Goal: Transaction & Acquisition: Purchase product/service

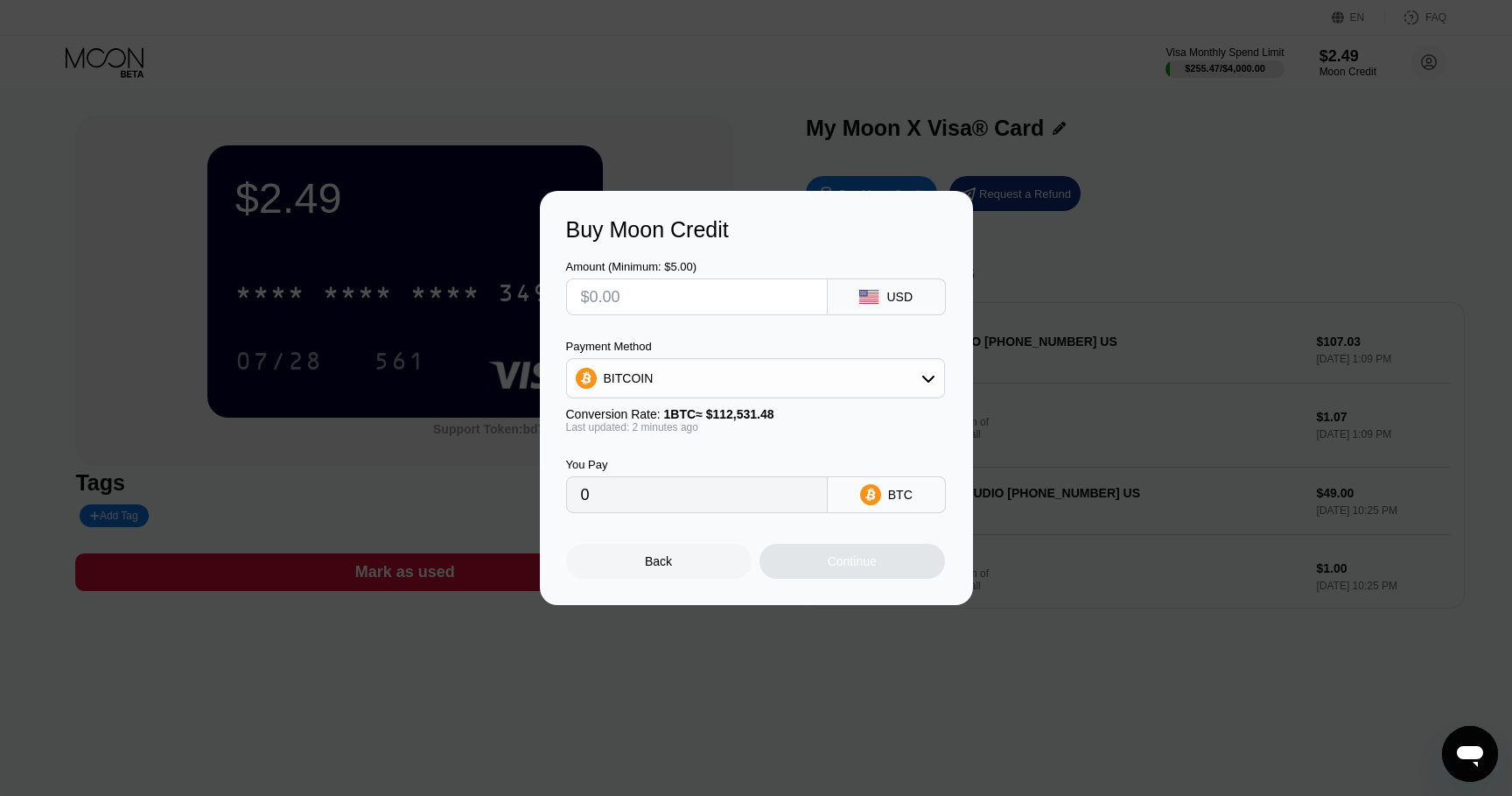
click at [735, 305] on input "text" at bounding box center [696, 296] width 231 height 35
click at [869, 282] on div "USD" at bounding box center [886, 296] width 118 height 37
click at [912, 290] on div "USD" at bounding box center [899, 297] width 26 height 14
click at [673, 281] on input "text" at bounding box center [696, 296] width 231 height 35
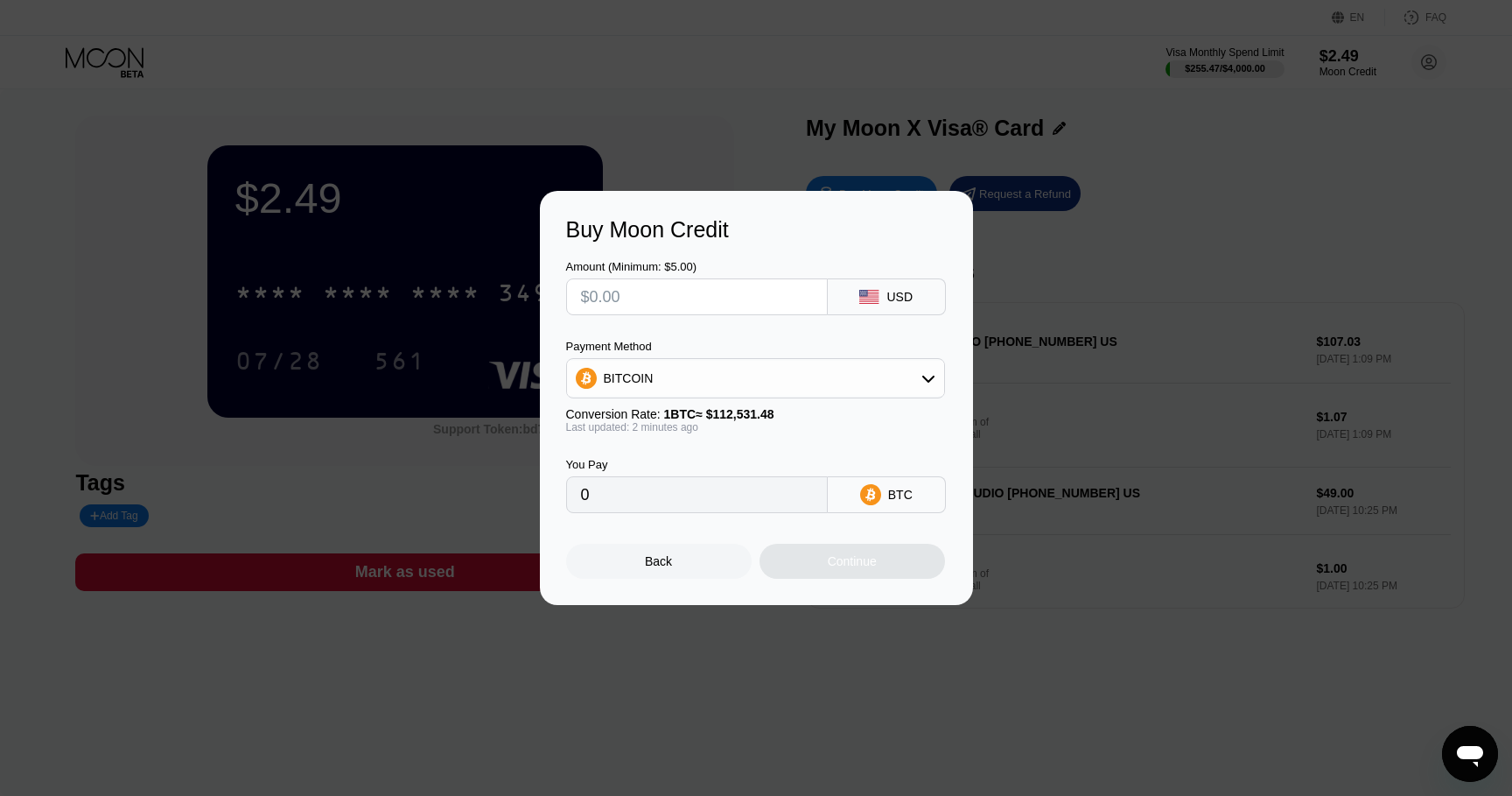
click at [673, 290] on input "text" at bounding box center [696, 296] width 231 height 35
type input "$1"
type input "0.00000889"
type input "$11"
type input "0.00009776"
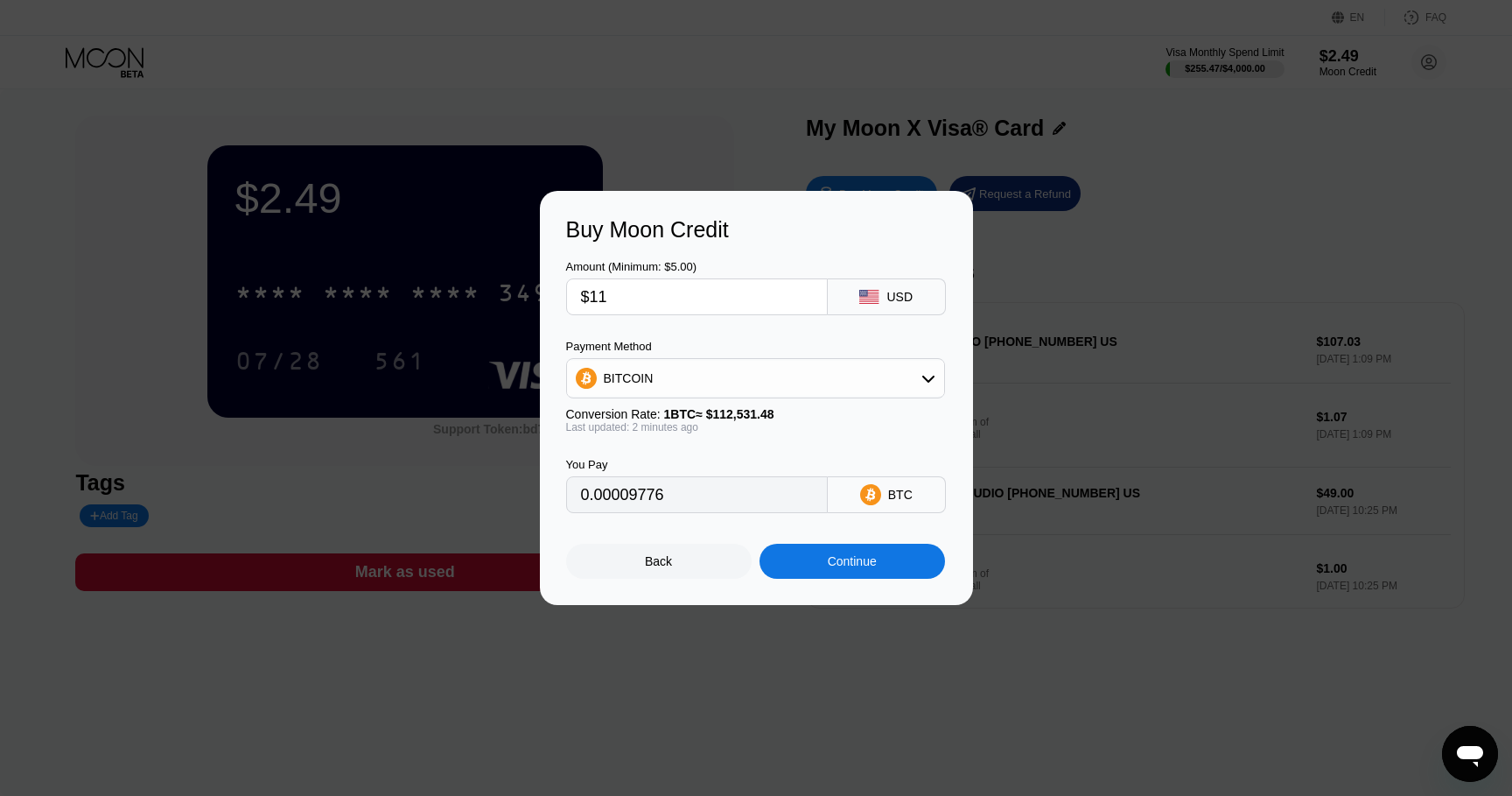
type input "$119"
type input "0.00105749"
type input "$11"
type input "0.00009776"
type input "$115"
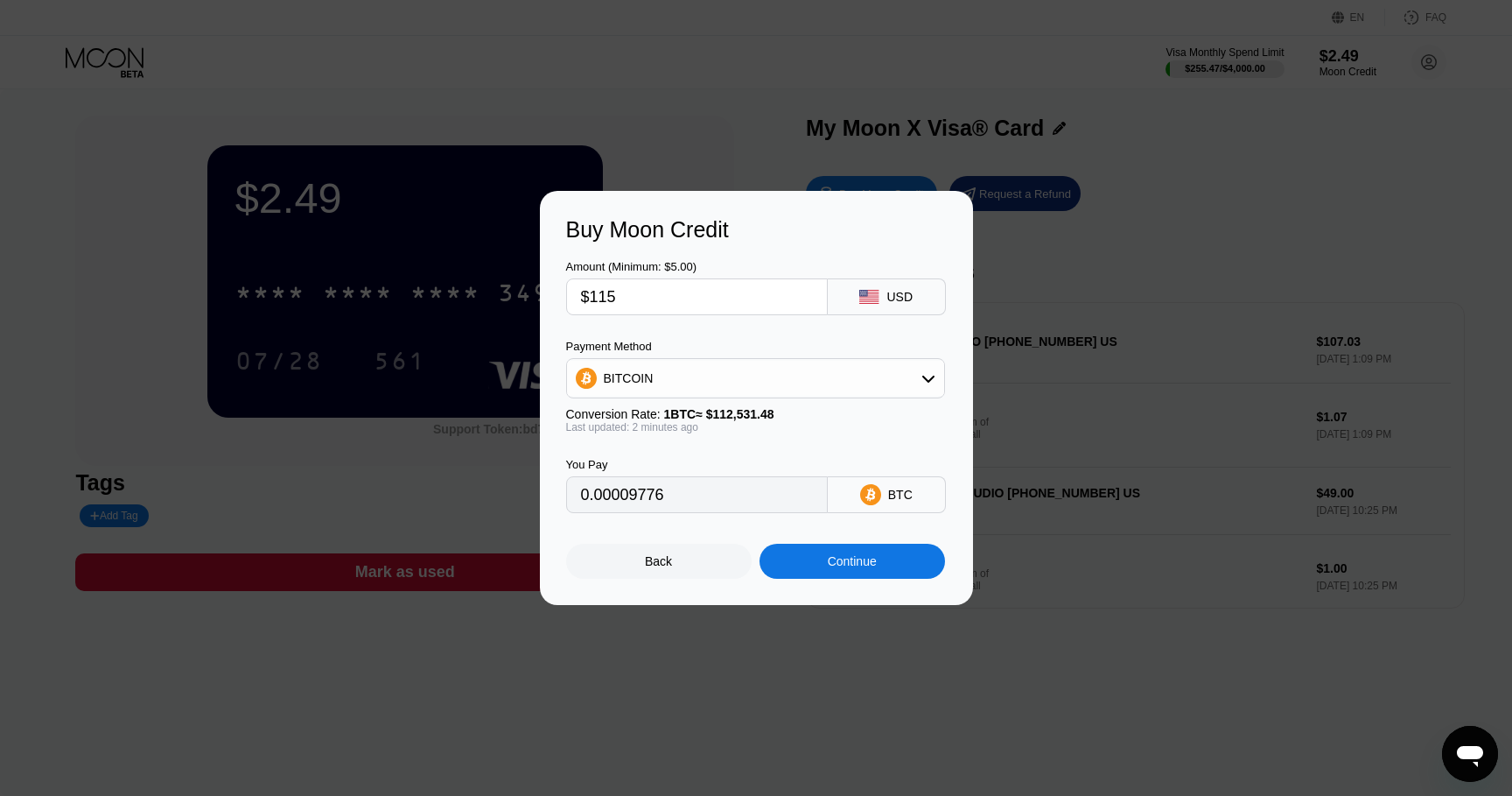
type input "0.00102194"
type input "$116"
type input "0.00103083"
type input "$11"
type input "0.00009776"
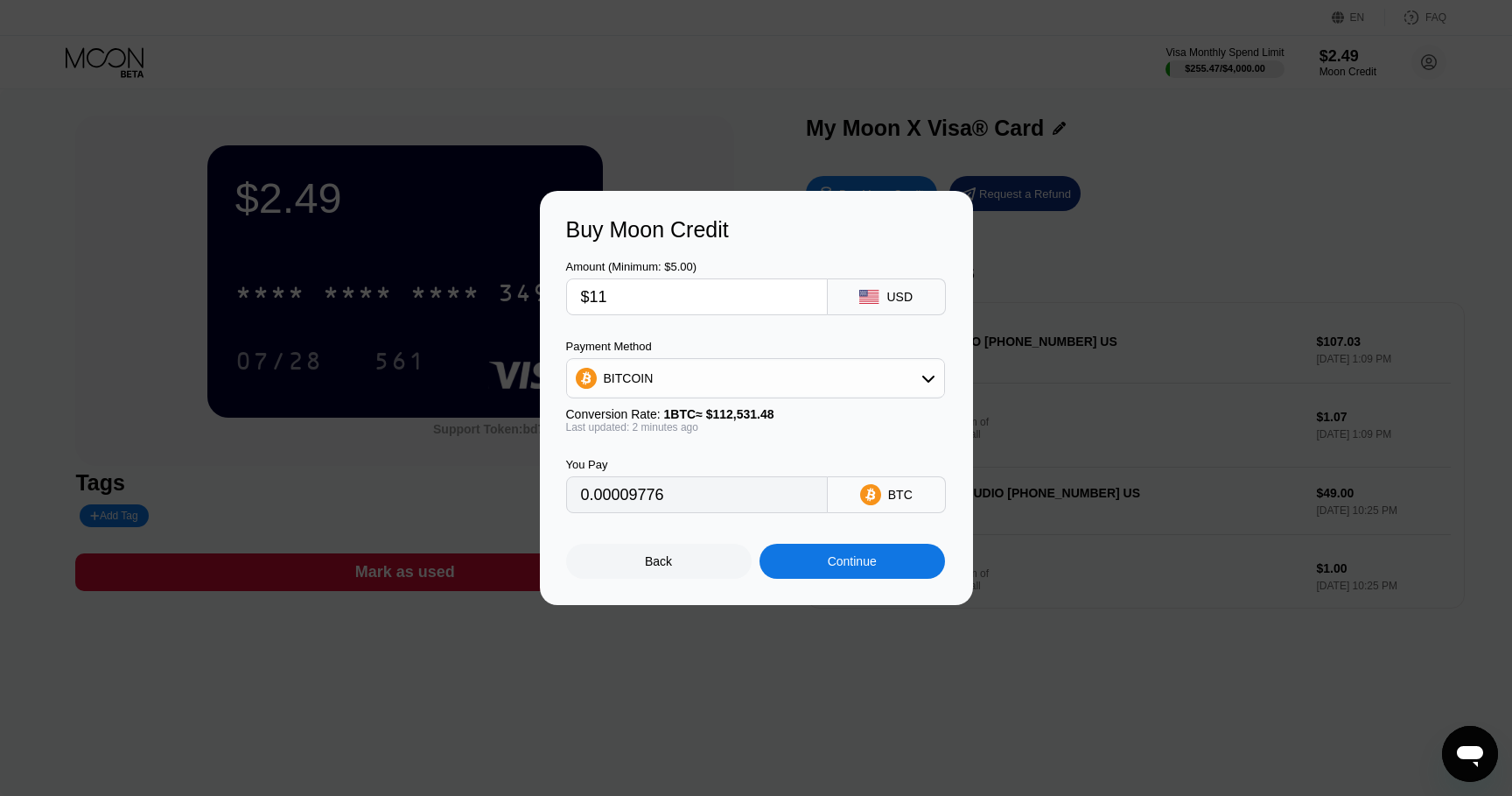
type input "$118"
type input "0.00104860"
type input "$119"
type input "0.00105749"
type input "$11"
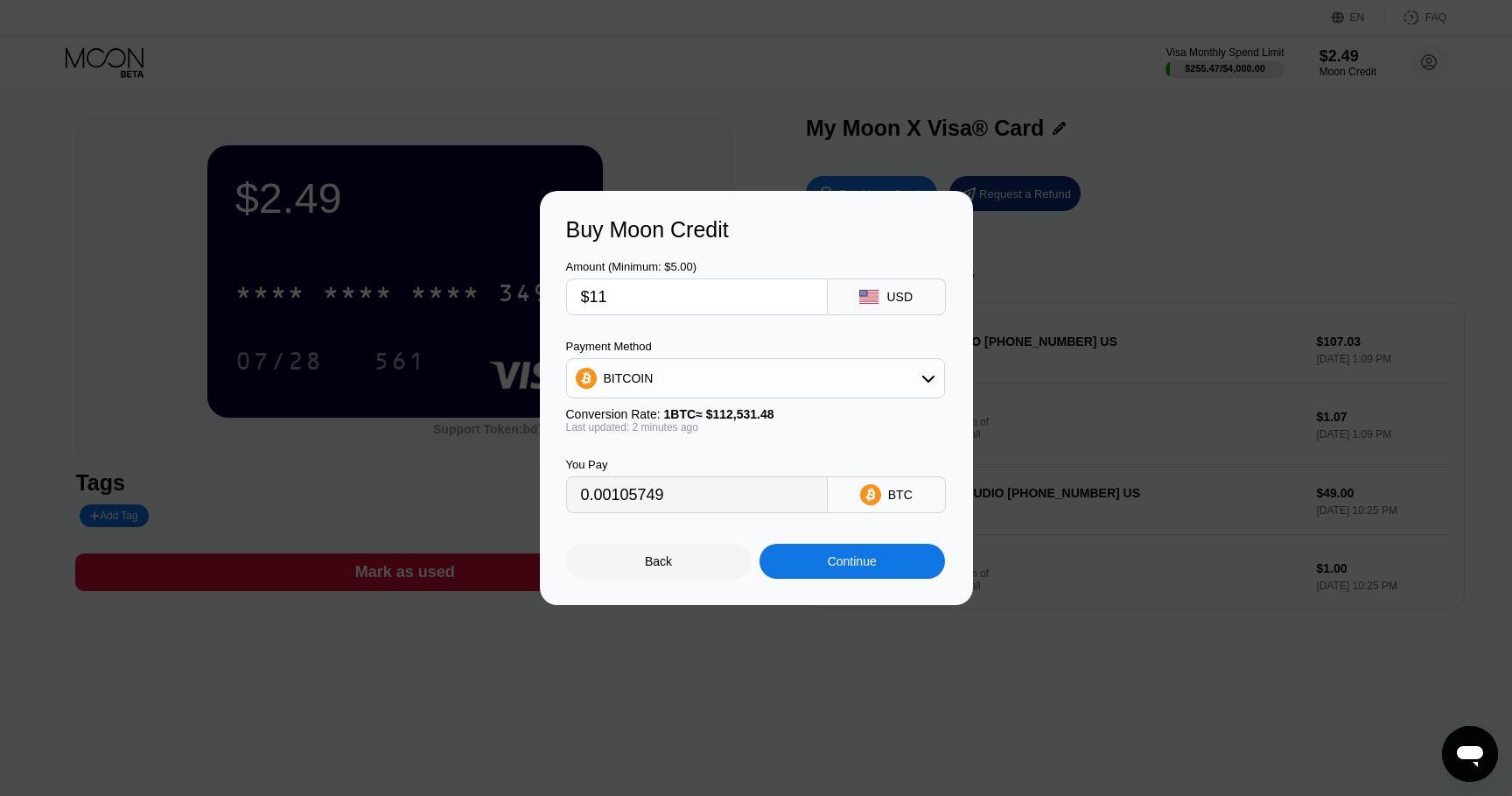
type input "0.00009776"
type input "$115"
type input "0.00102194"
type input "$116"
type input "0.00103083"
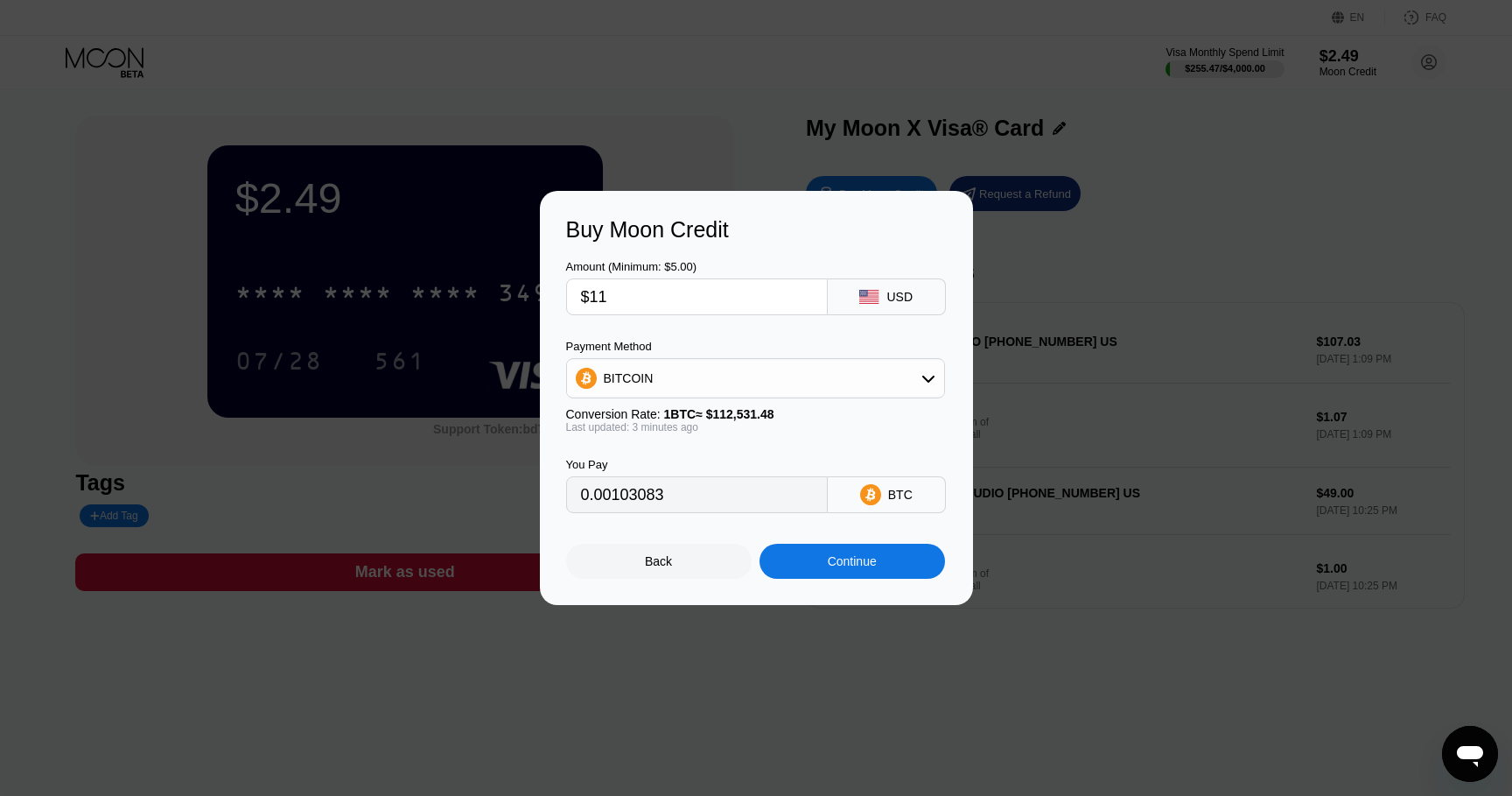
type input "$115"
type input "0.00102194"
type input "$115"
click at [831, 561] on div "Continue" at bounding box center [851, 561] width 49 height 14
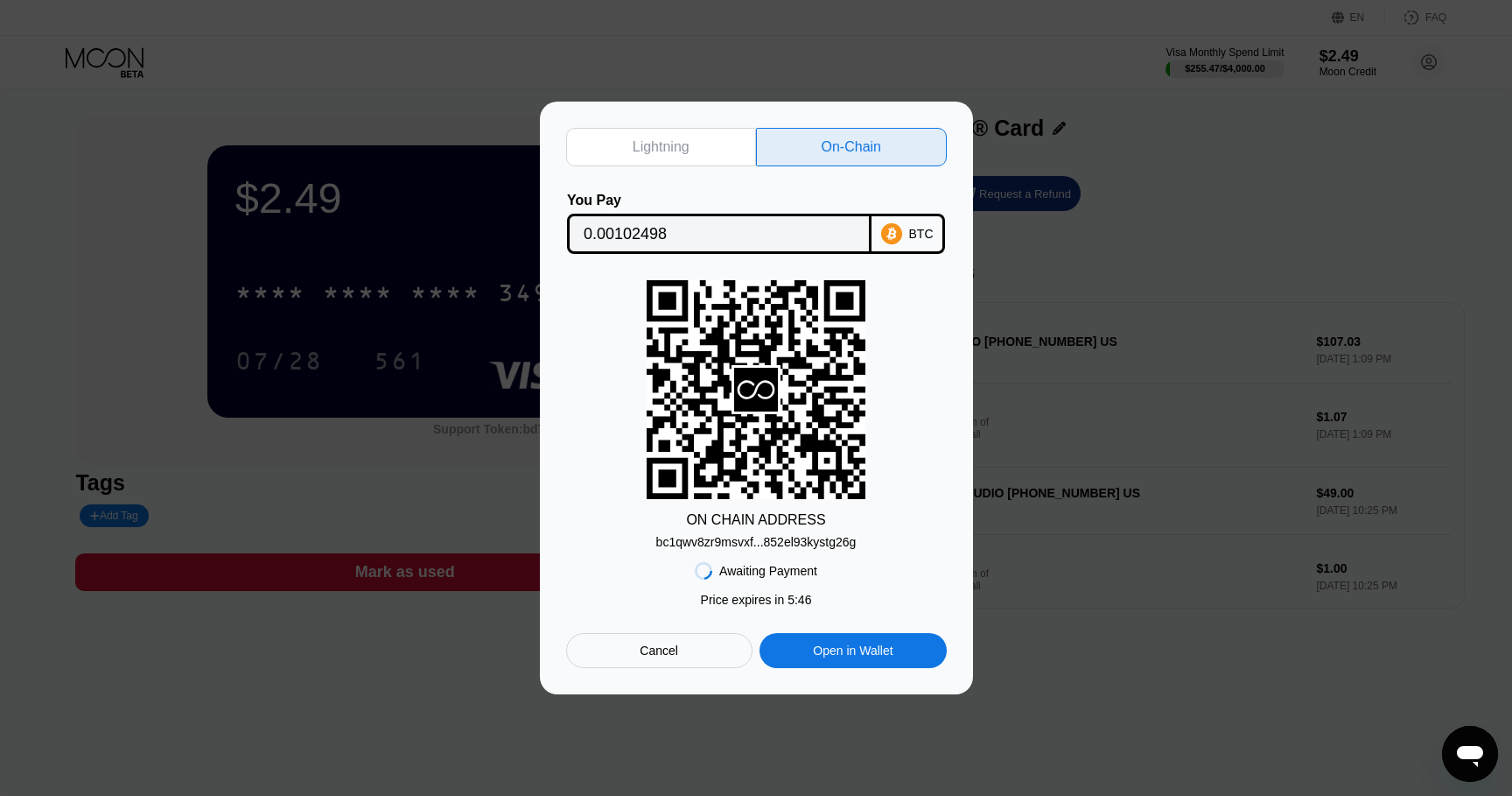
click at [762, 542] on div "bc1qwv8zr9msvxf...852el93kystg26g" at bounding box center [757, 542] width 201 height 14
click at [651, 231] on input "0.00102498" at bounding box center [718, 234] width 271 height 35
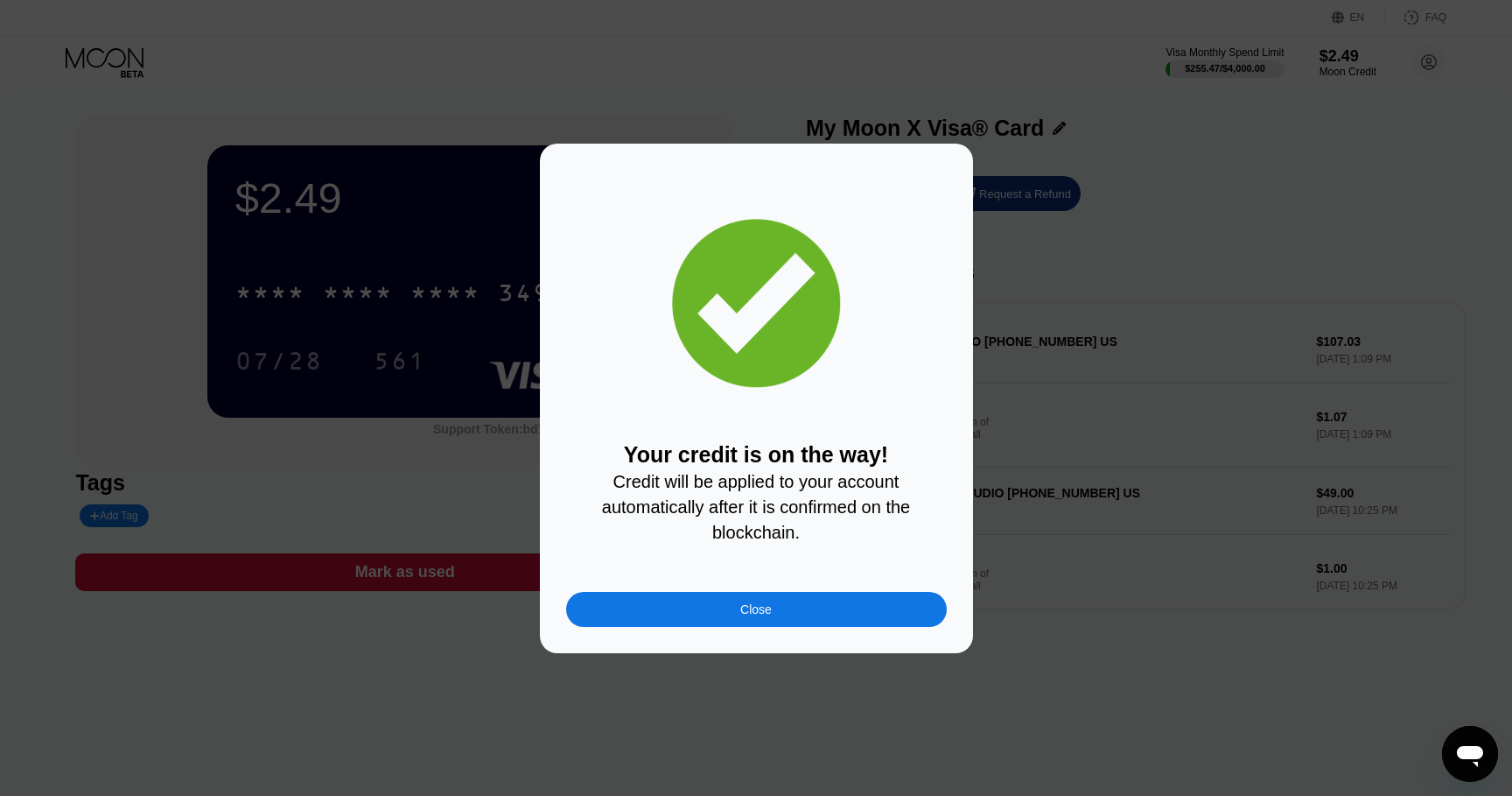
click at [782, 608] on div "Close" at bounding box center [756, 608] width 380 height 35
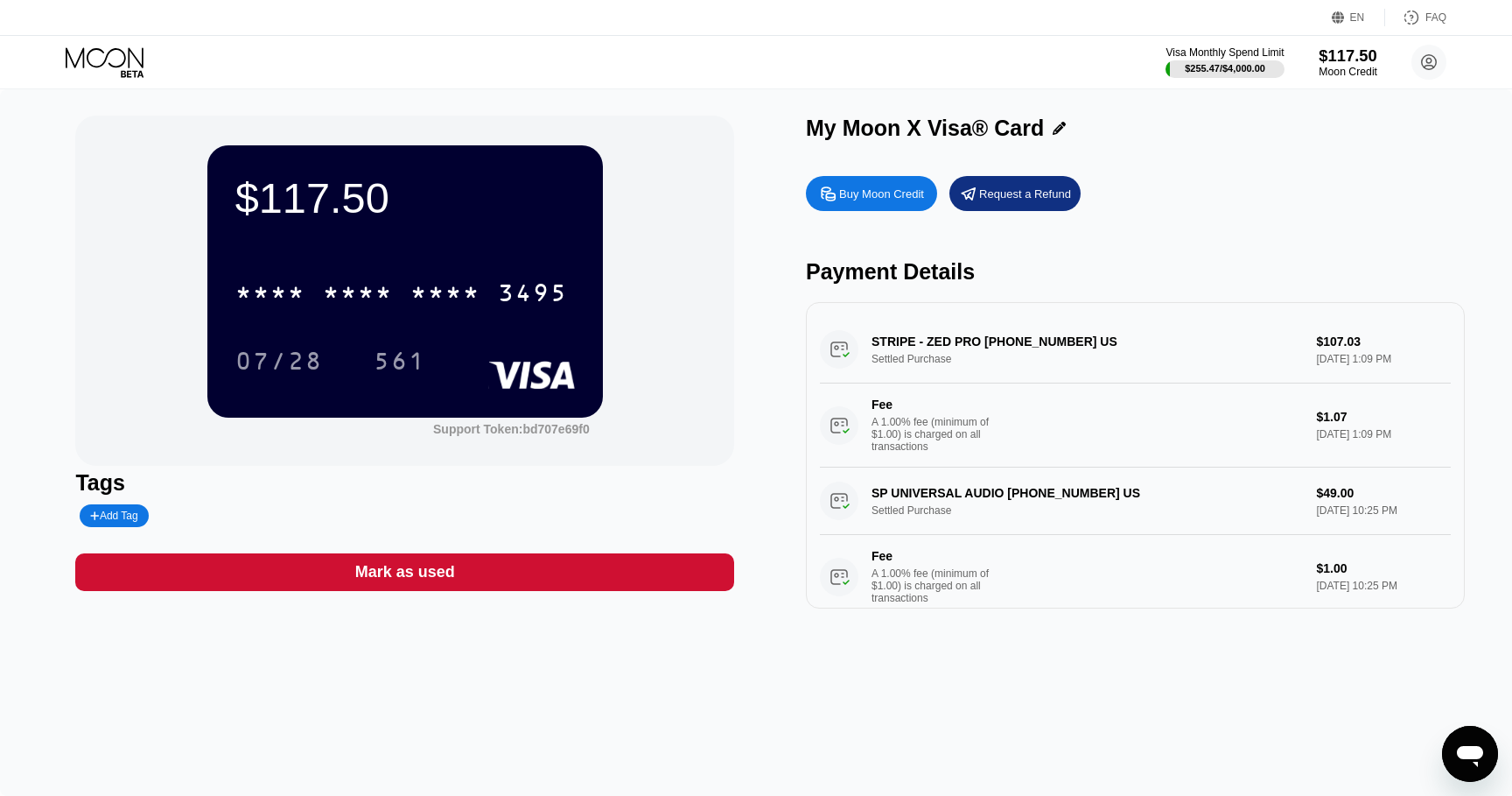
click at [1336, 55] on div "$117.50" at bounding box center [1347, 56] width 59 height 18
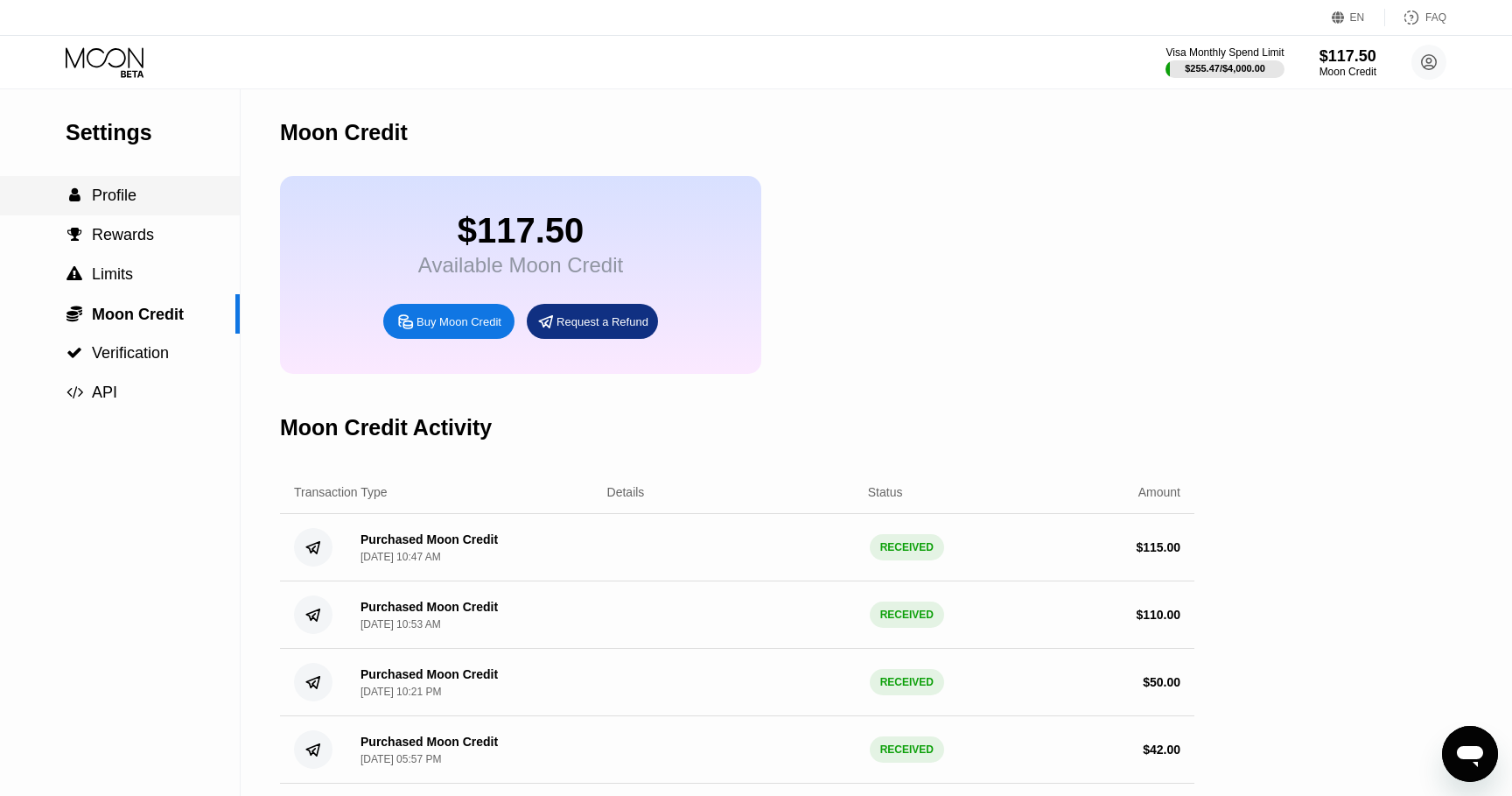
click at [107, 194] on span "Profile" at bounding box center [113, 196] width 45 height 18
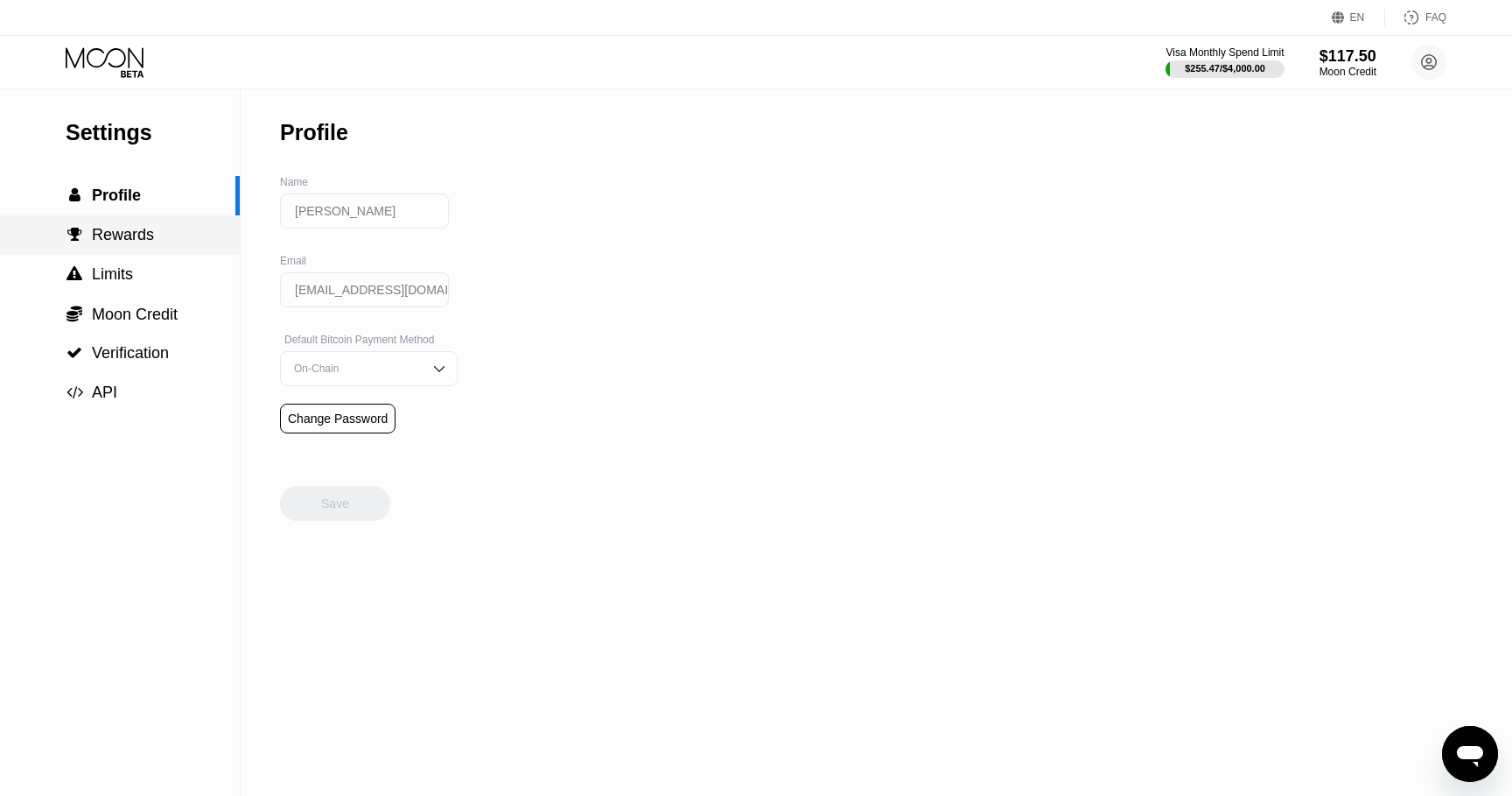
click at [165, 229] on div " Rewards" at bounding box center [119, 235] width 239 height 18
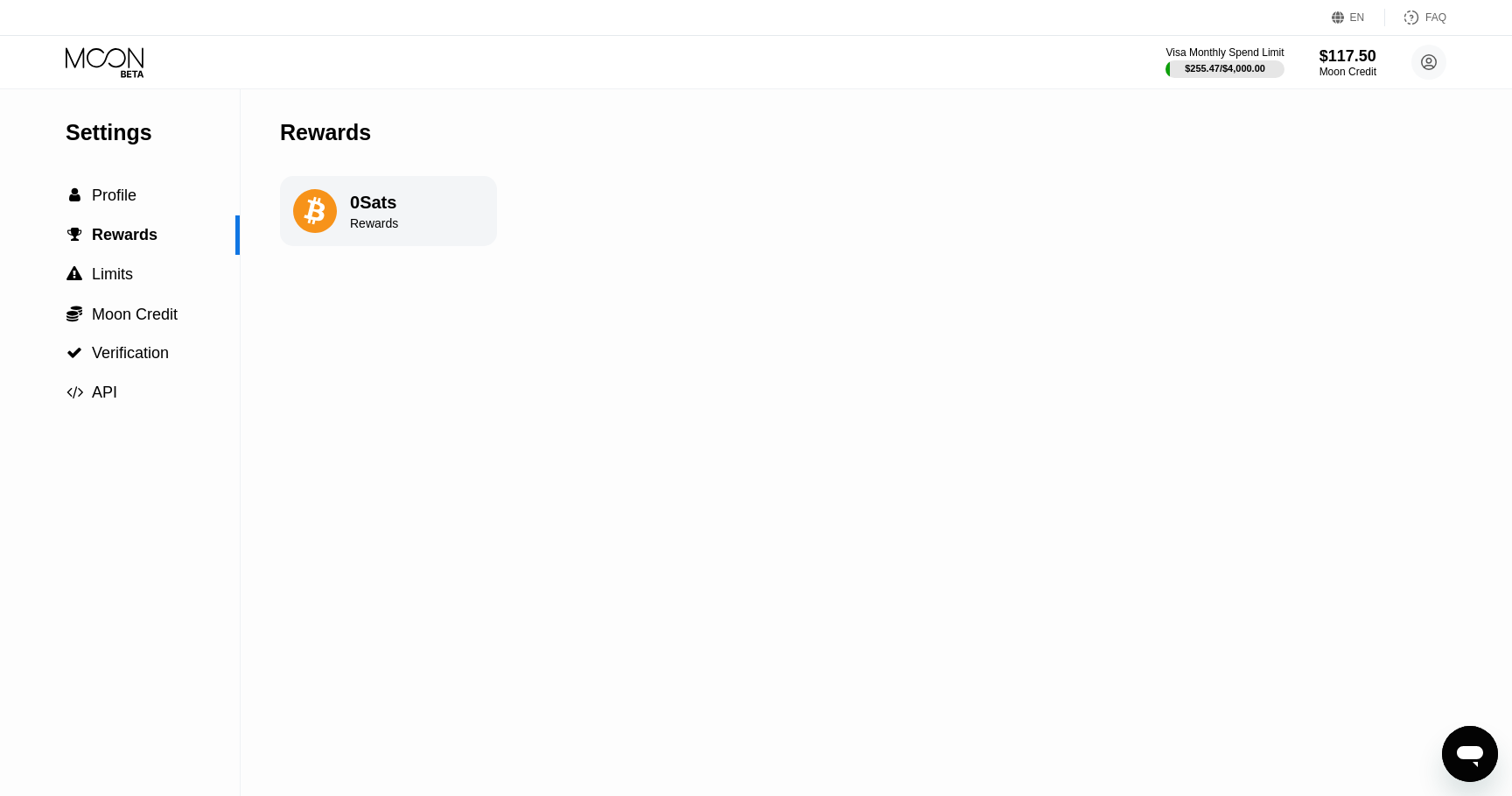
click at [125, 58] on icon at bounding box center [104, 58] width 77 height 20
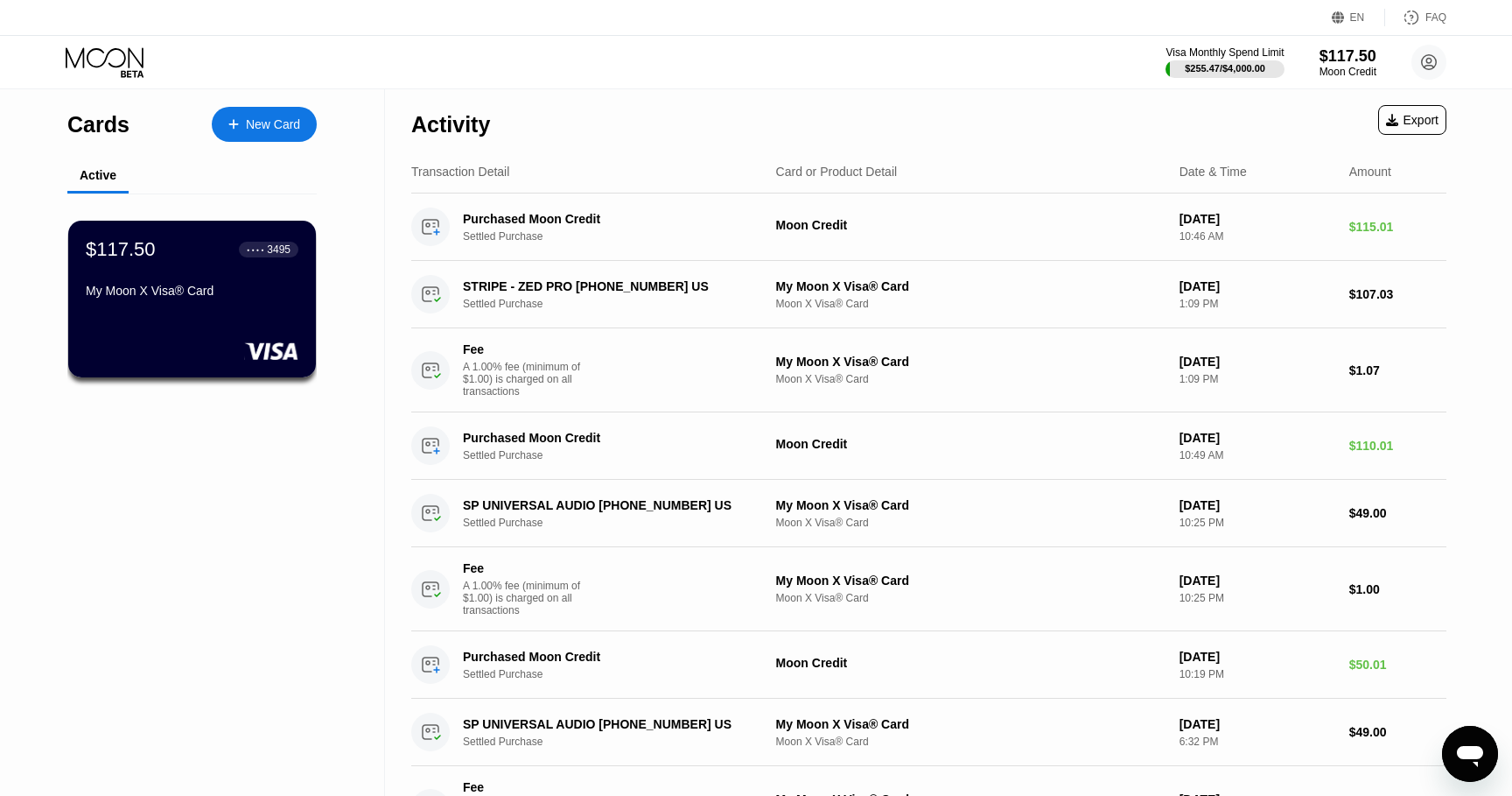
click at [314, 312] on div "$117.50 ● ● ● ● 3495 My Moon X Visa® Card" at bounding box center [192, 299] width 247 height 157
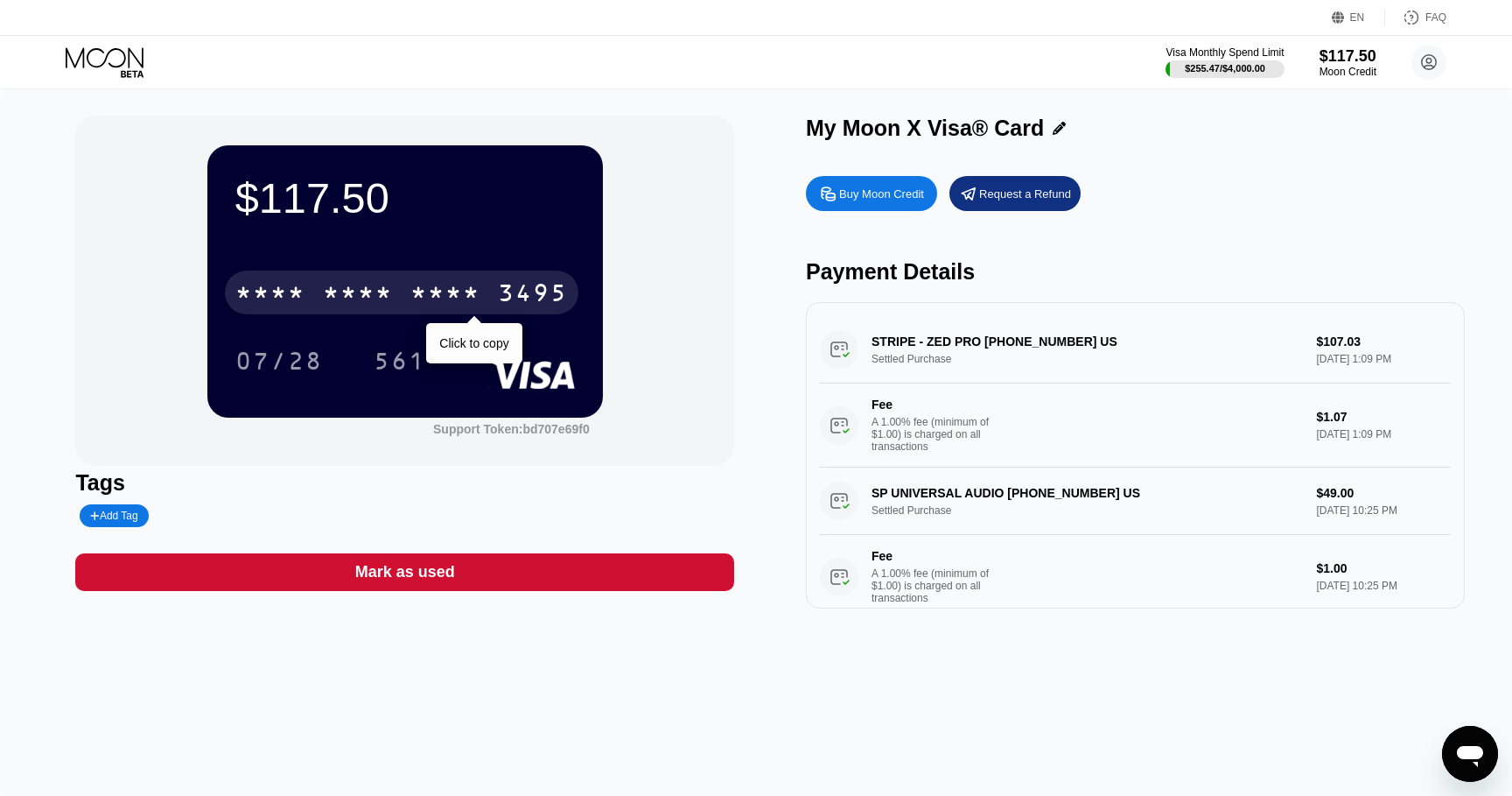
click at [510, 303] on div "3495" at bounding box center [532, 295] width 70 height 28
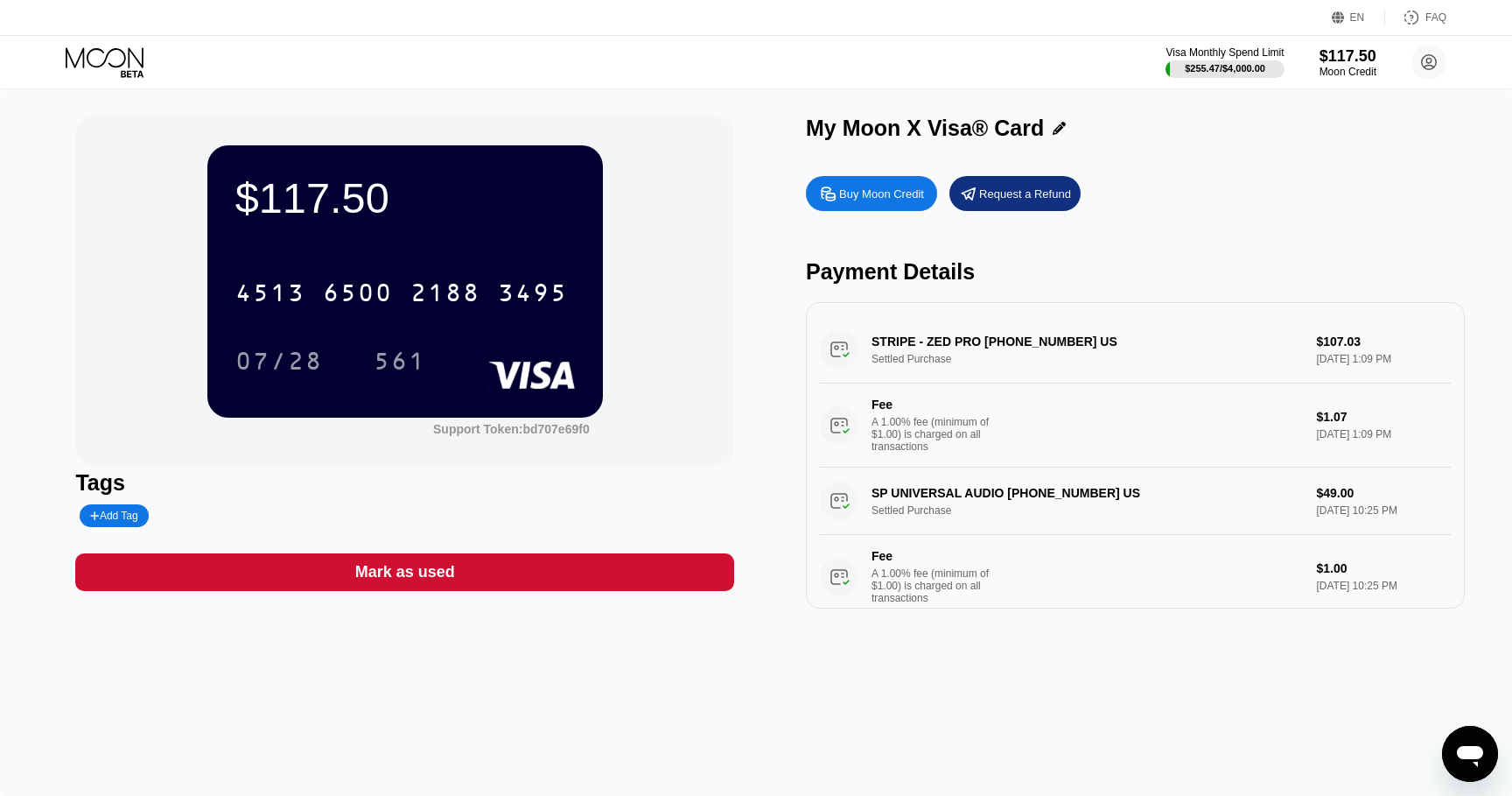
click at [368, 221] on div "$117.50" at bounding box center [405, 197] width 340 height 49
click at [491, 240] on div "$117.50 4513 6500 2188 3495 07/28 561" at bounding box center [405, 280] width 395 height 271
click at [1419, 69] on circle at bounding box center [1429, 62] width 35 height 35
click at [873, 203] on div "Buy Moon Credit" at bounding box center [871, 193] width 131 height 35
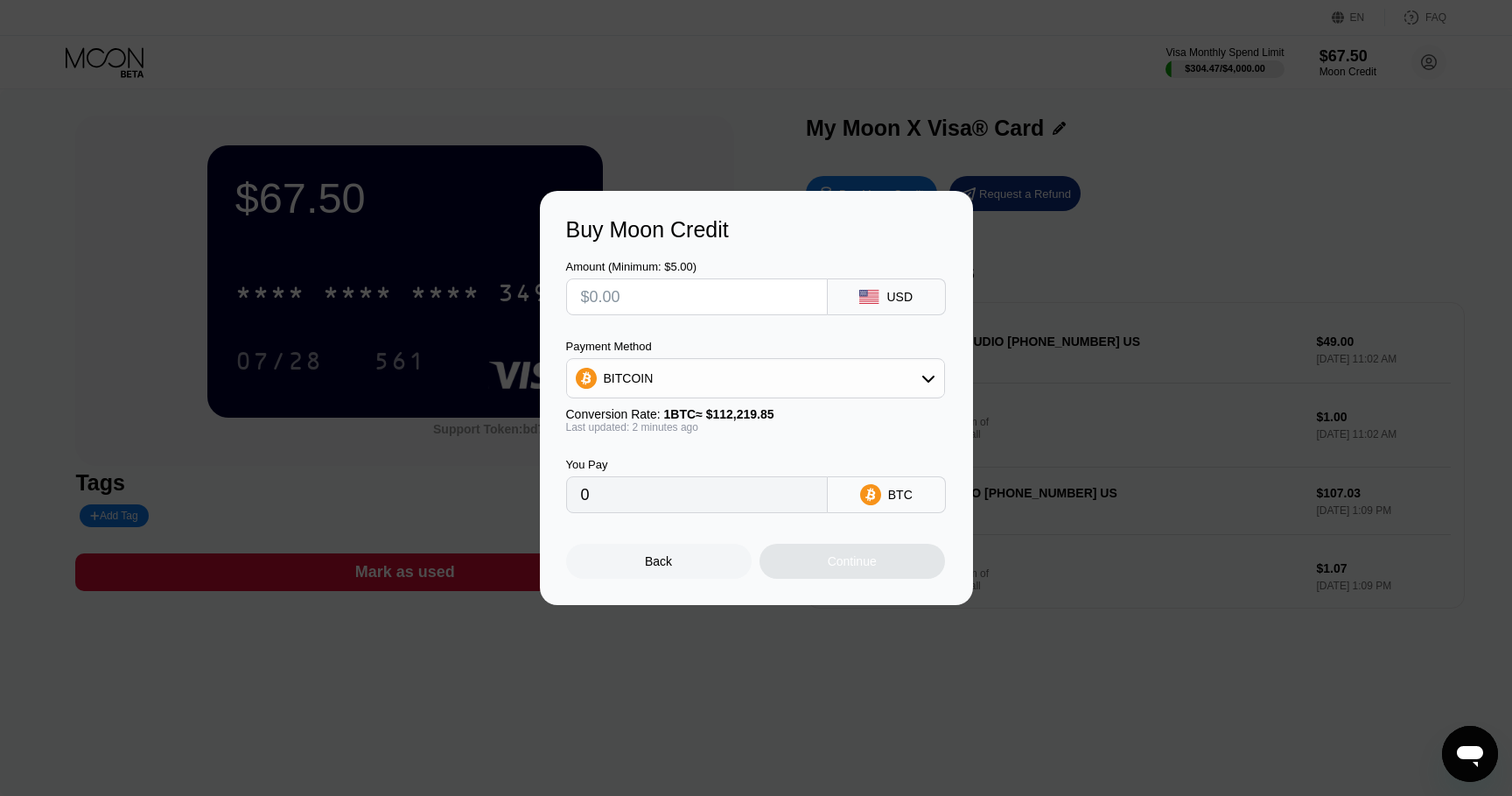
click at [690, 297] on input "text" at bounding box center [696, 296] width 231 height 35
type input "$3"
type input "0.00002674"
type input "$34"
type input "0.00030298"
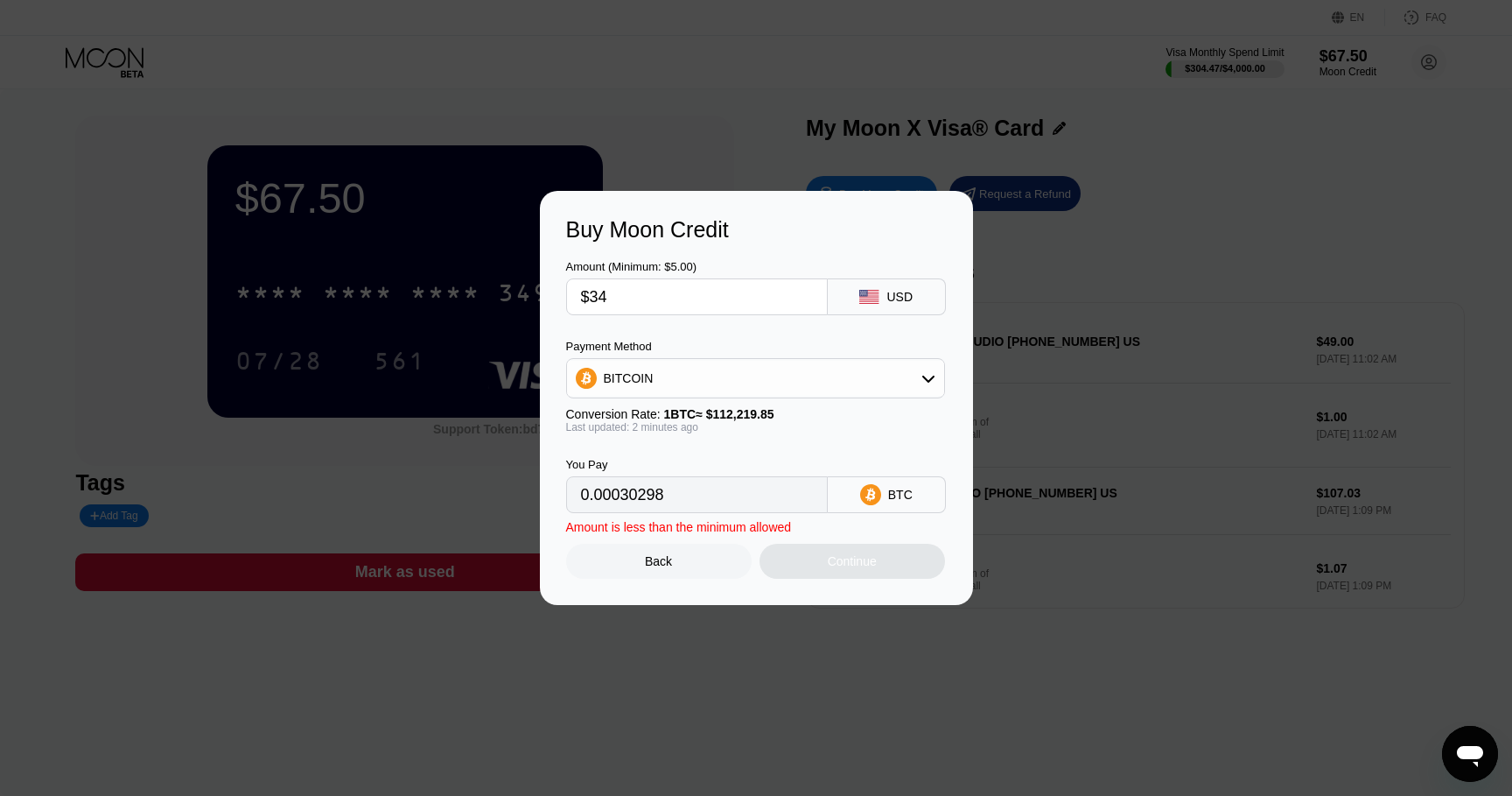
type input "$340"
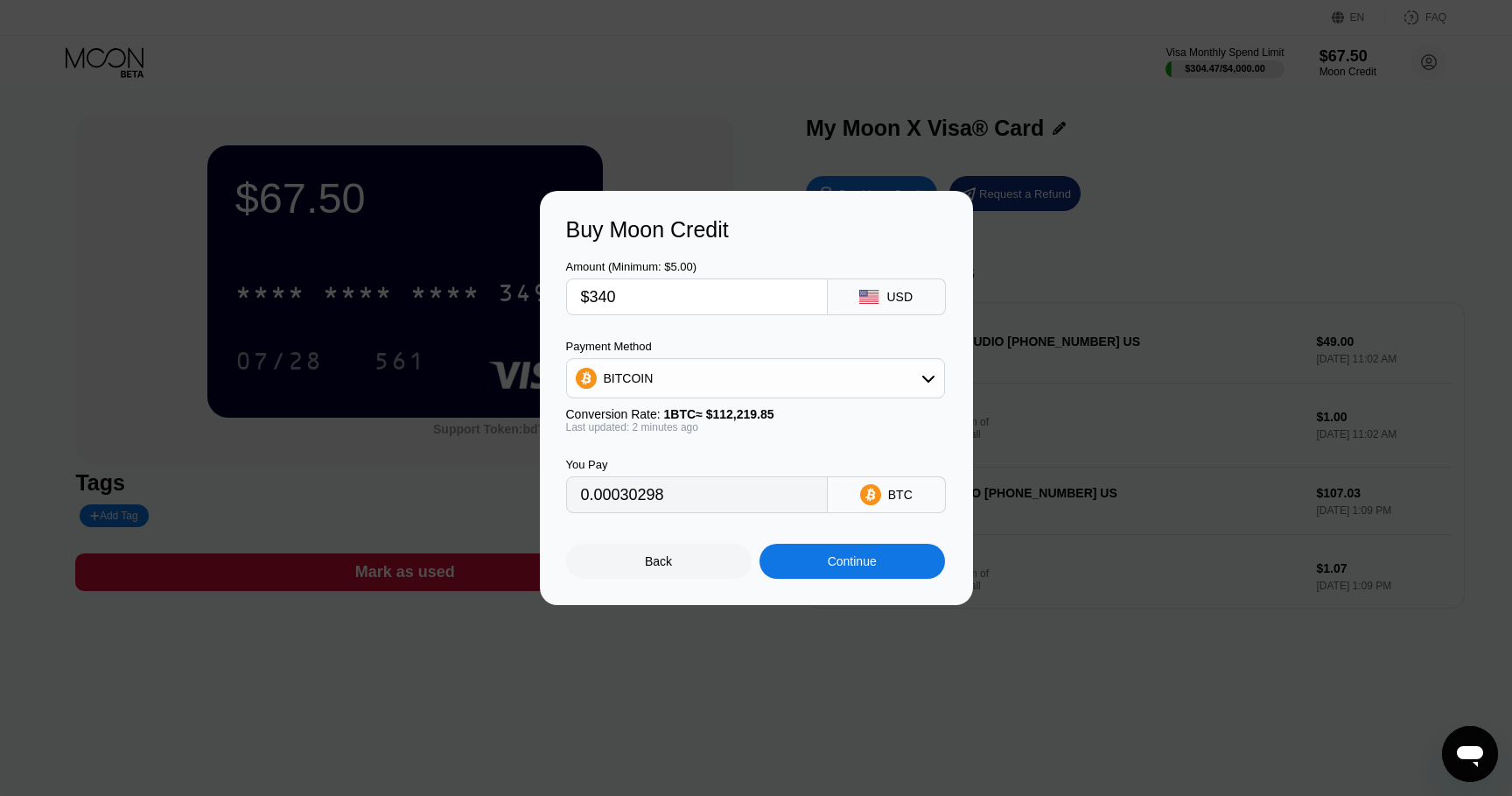
type input "0.00302977"
type input "$34"
type input "0.00030298"
type input "$3"
type input "0.00002674"
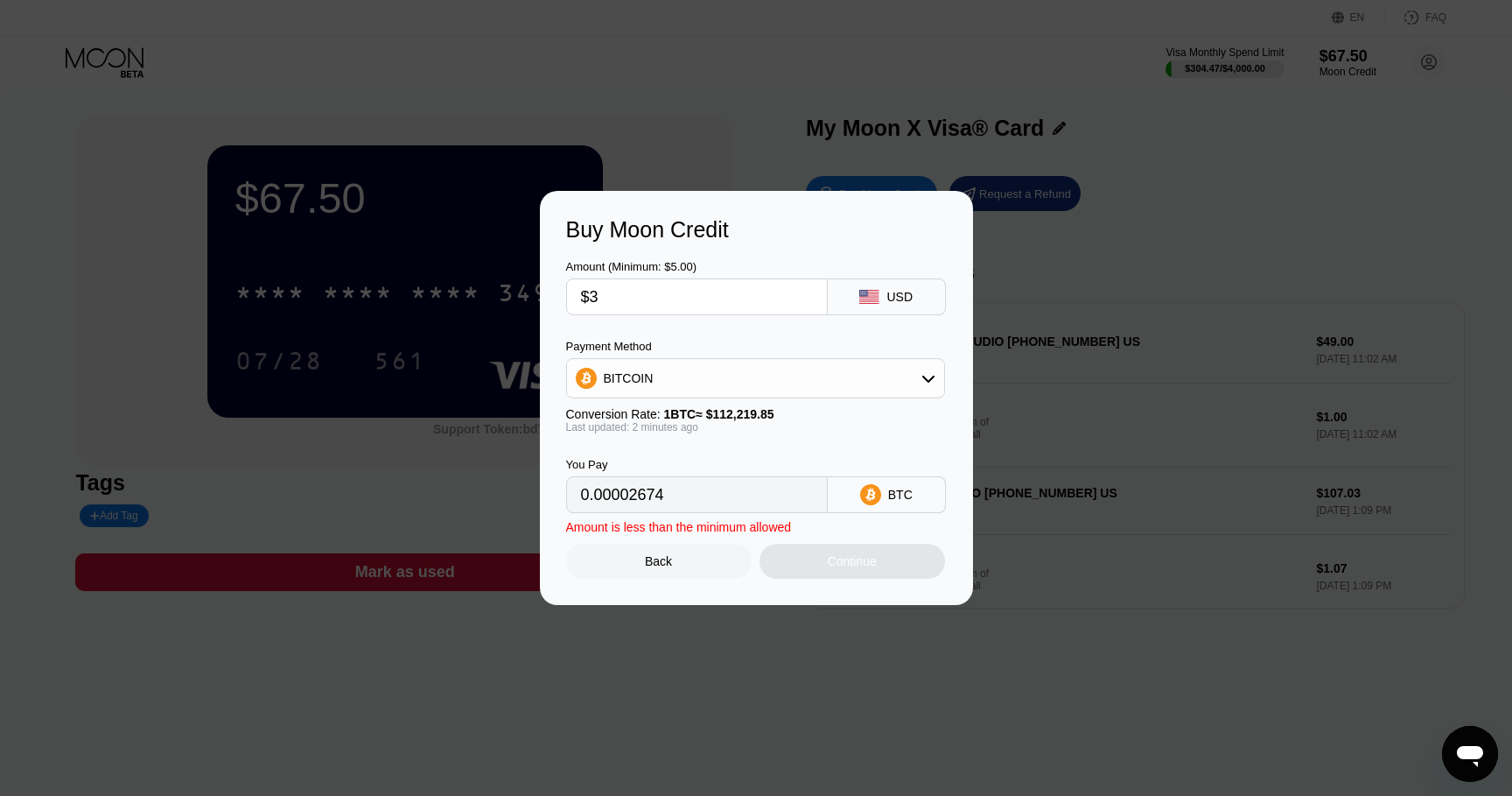
type input "$33"
type input "0.00029407"
type input "$330"
type input "0.00294066"
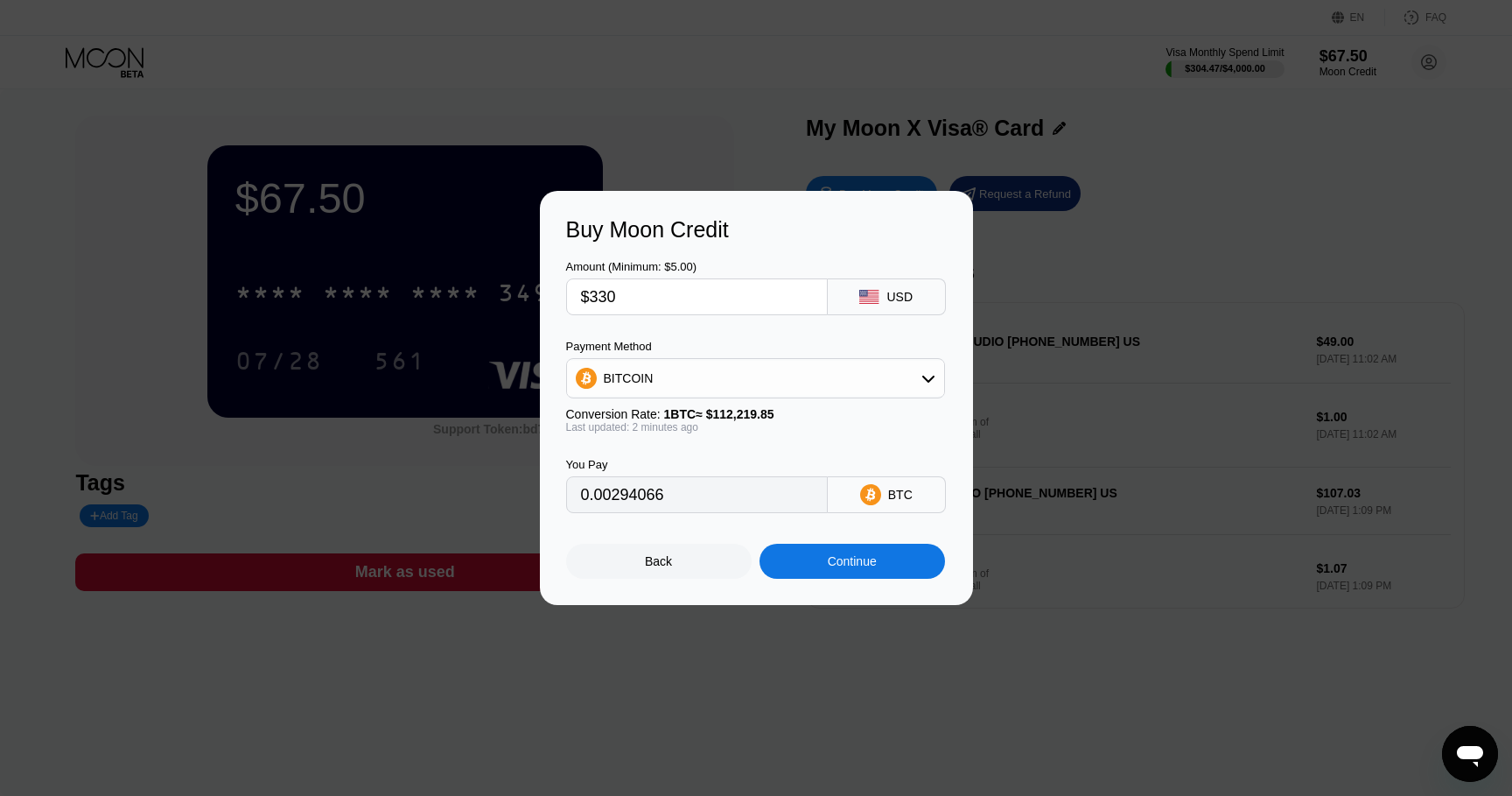
type input "$33"
type input "0.00029407"
type input "$335"
type input "0.00298522"
type input "$33"
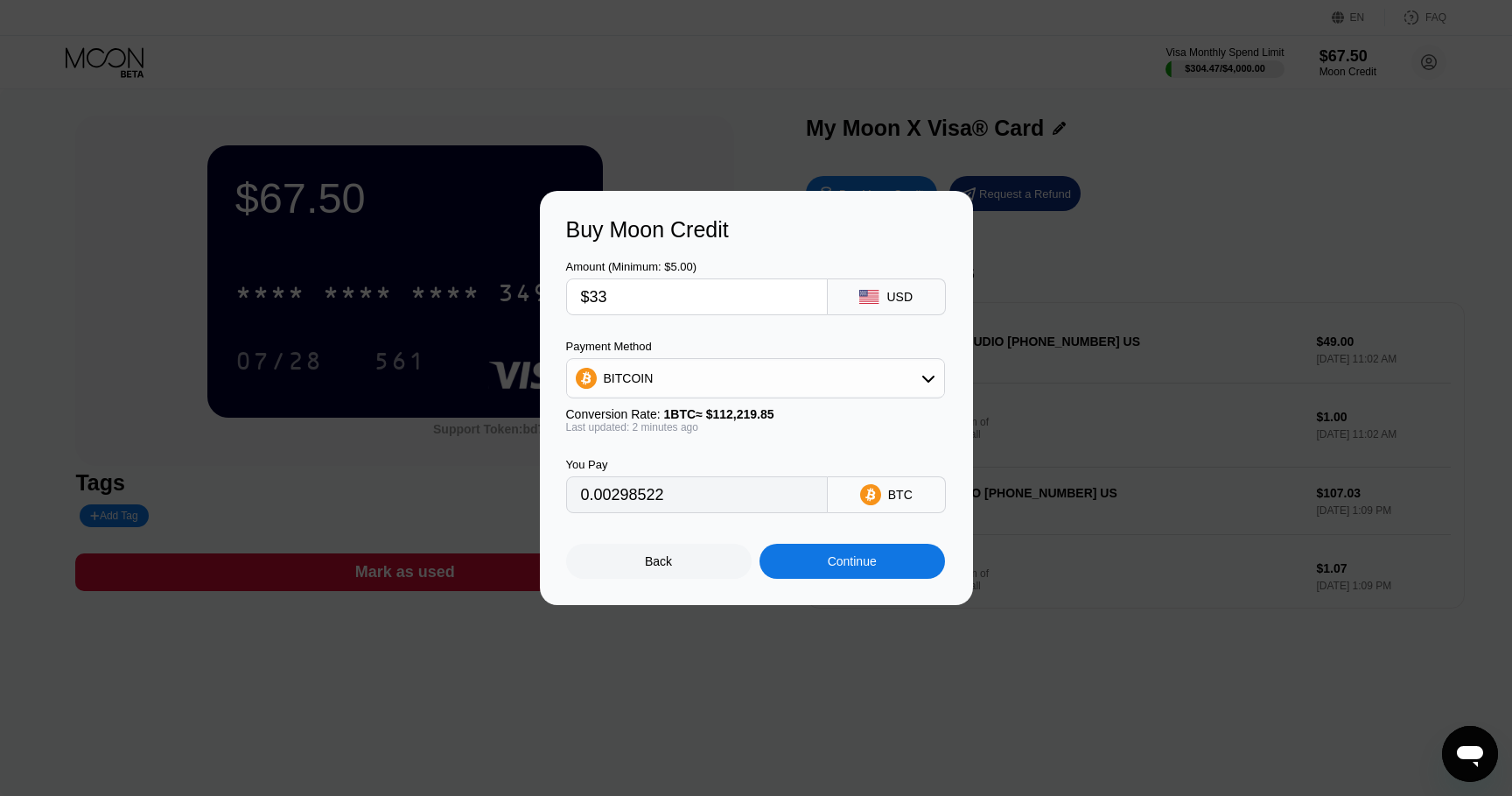
type input "0.00029407"
type input "$336"
type input "0.00299413"
type input "$33"
type input "0.00029407"
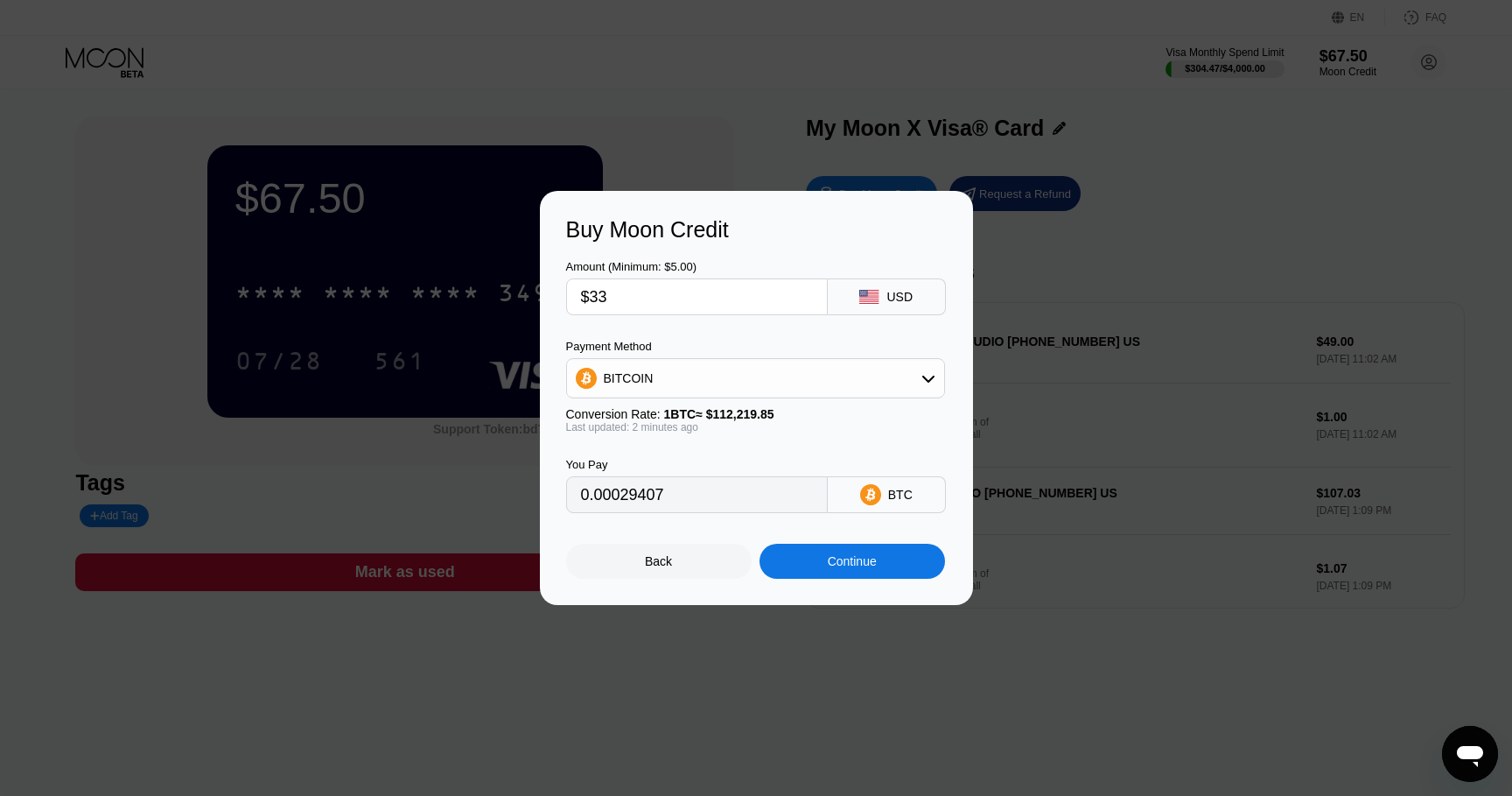
type input "$337"
type input "0.00300304"
type input "$335"
type input "0.00298522"
type input "$336"
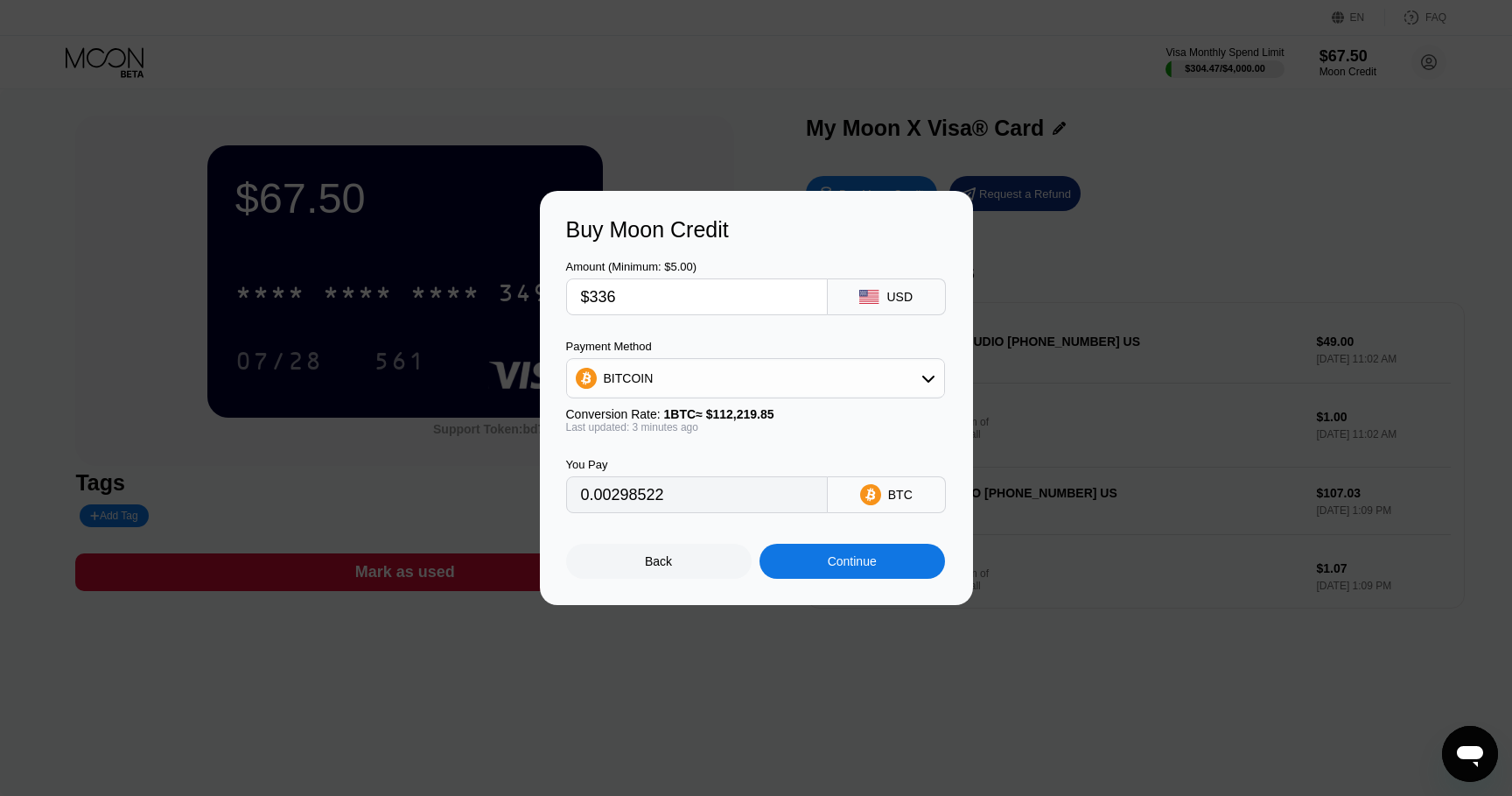
type input "0.00299413"
type input "$337"
type input "0.00300304"
type input "$336"
type input "0.00299413"
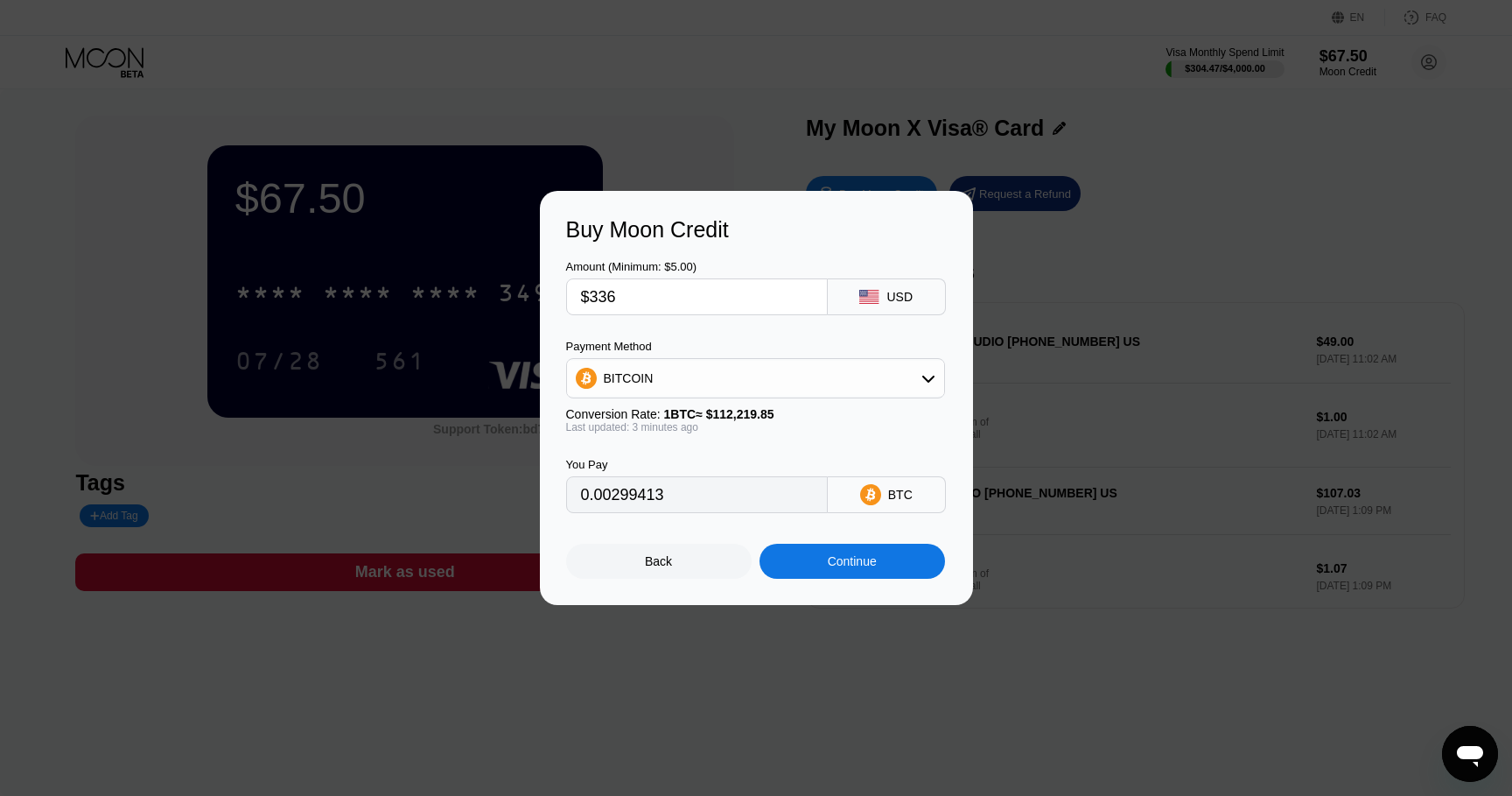
type input "$336"
click at [861, 565] on div "Continue" at bounding box center [851, 561] width 49 height 14
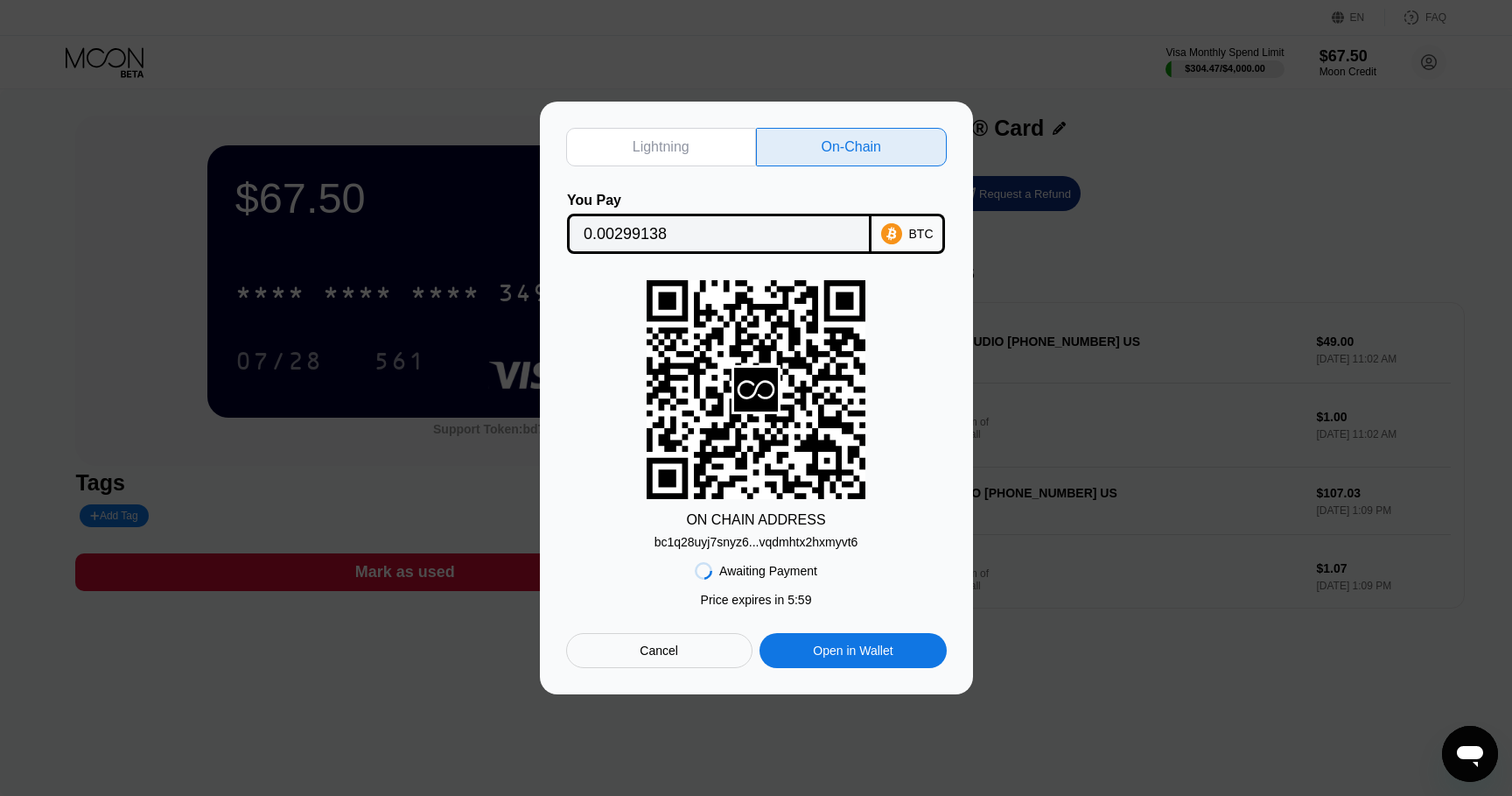
click at [800, 538] on div "bc1q28uyj7snyz6...vqdmhtx2hxmyvt6" at bounding box center [756, 542] width 204 height 14
click at [637, 227] on input "0.00299138" at bounding box center [718, 234] width 271 height 35
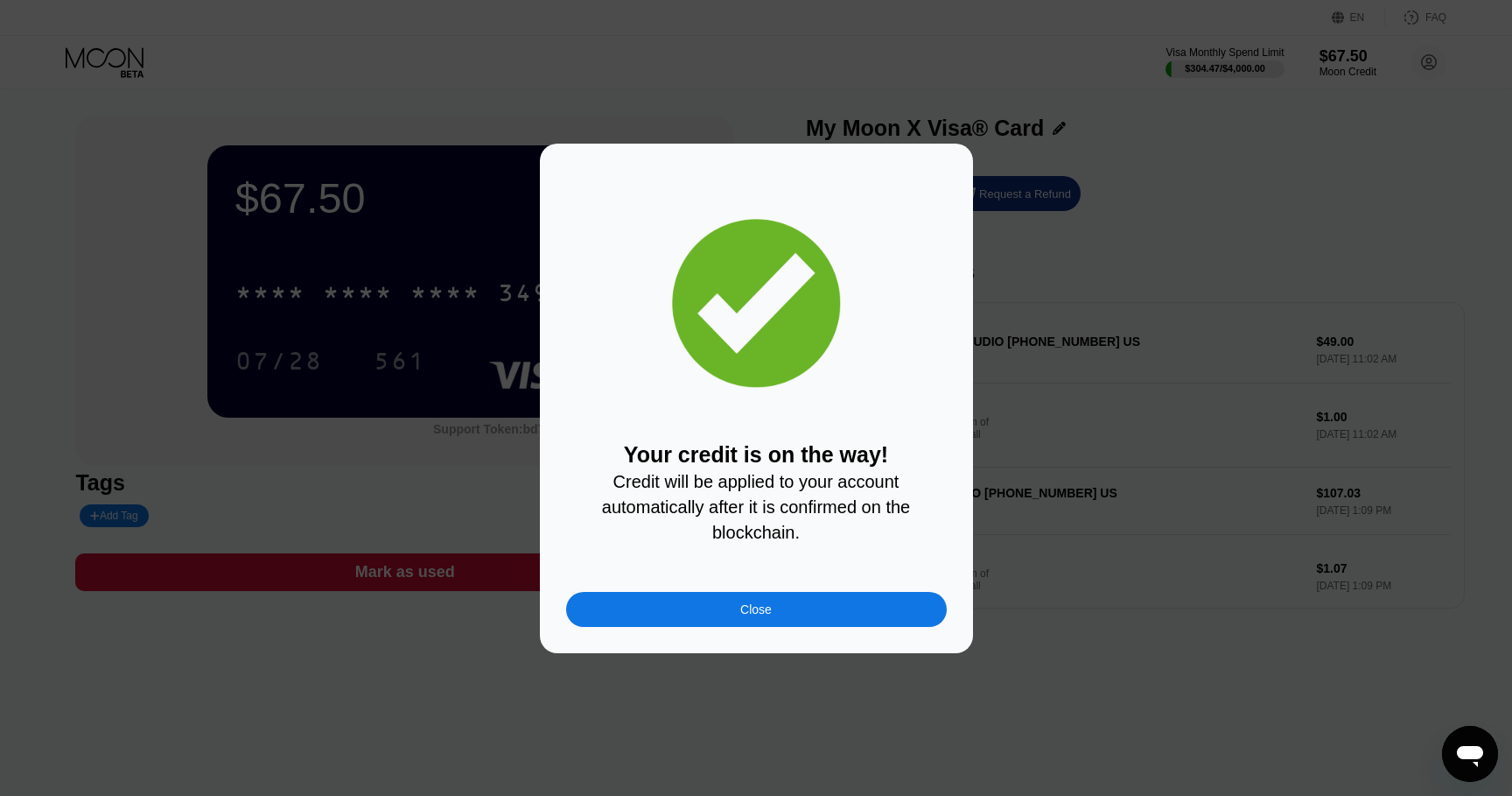
click at [800, 605] on div "Close" at bounding box center [756, 608] width 380 height 35
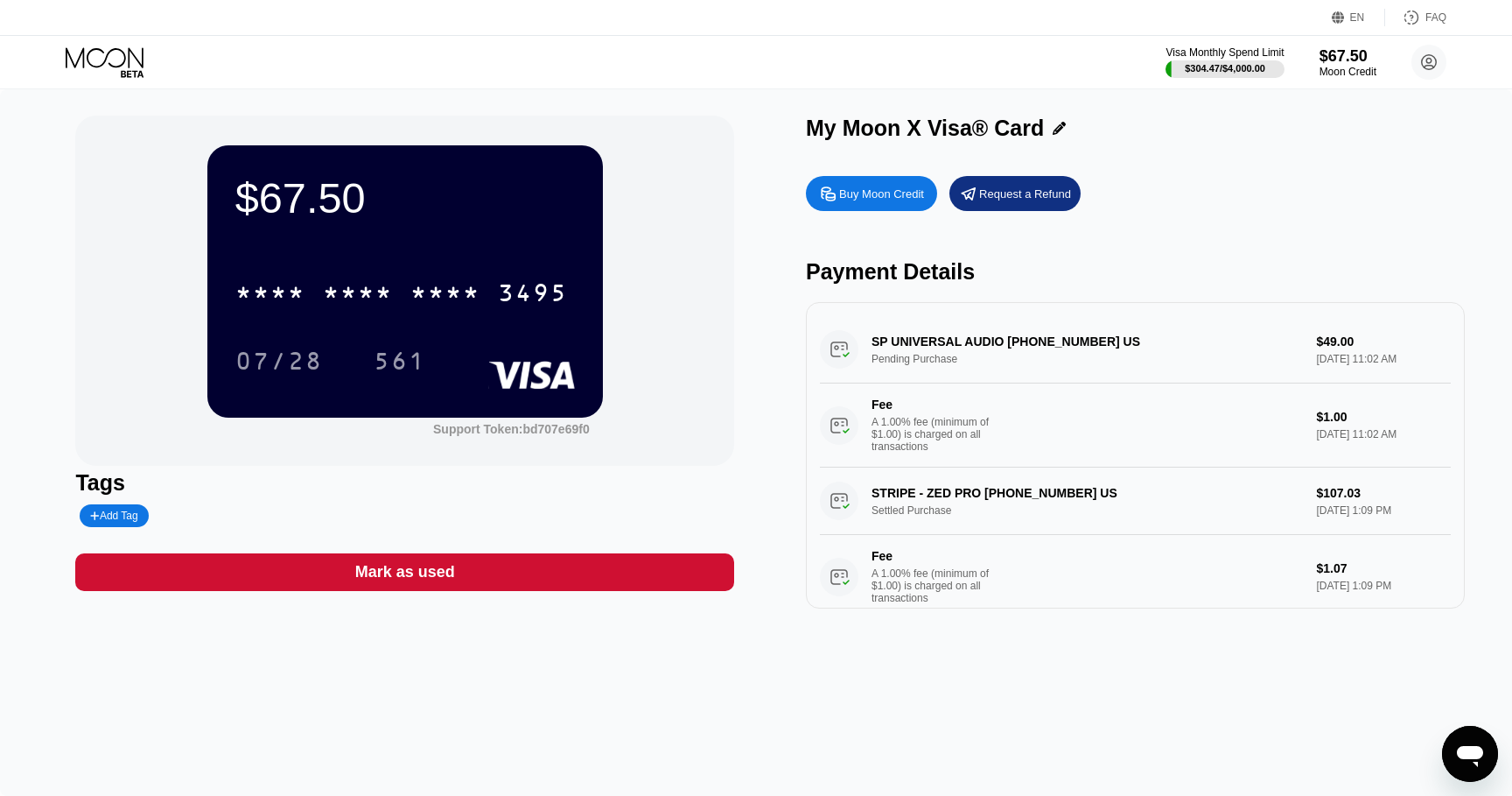
click at [1287, 181] on div "Buy Moon Credit Request a Refund" at bounding box center [1134, 193] width 659 height 35
click at [313, 175] on div "$403.51" at bounding box center [405, 197] width 340 height 49
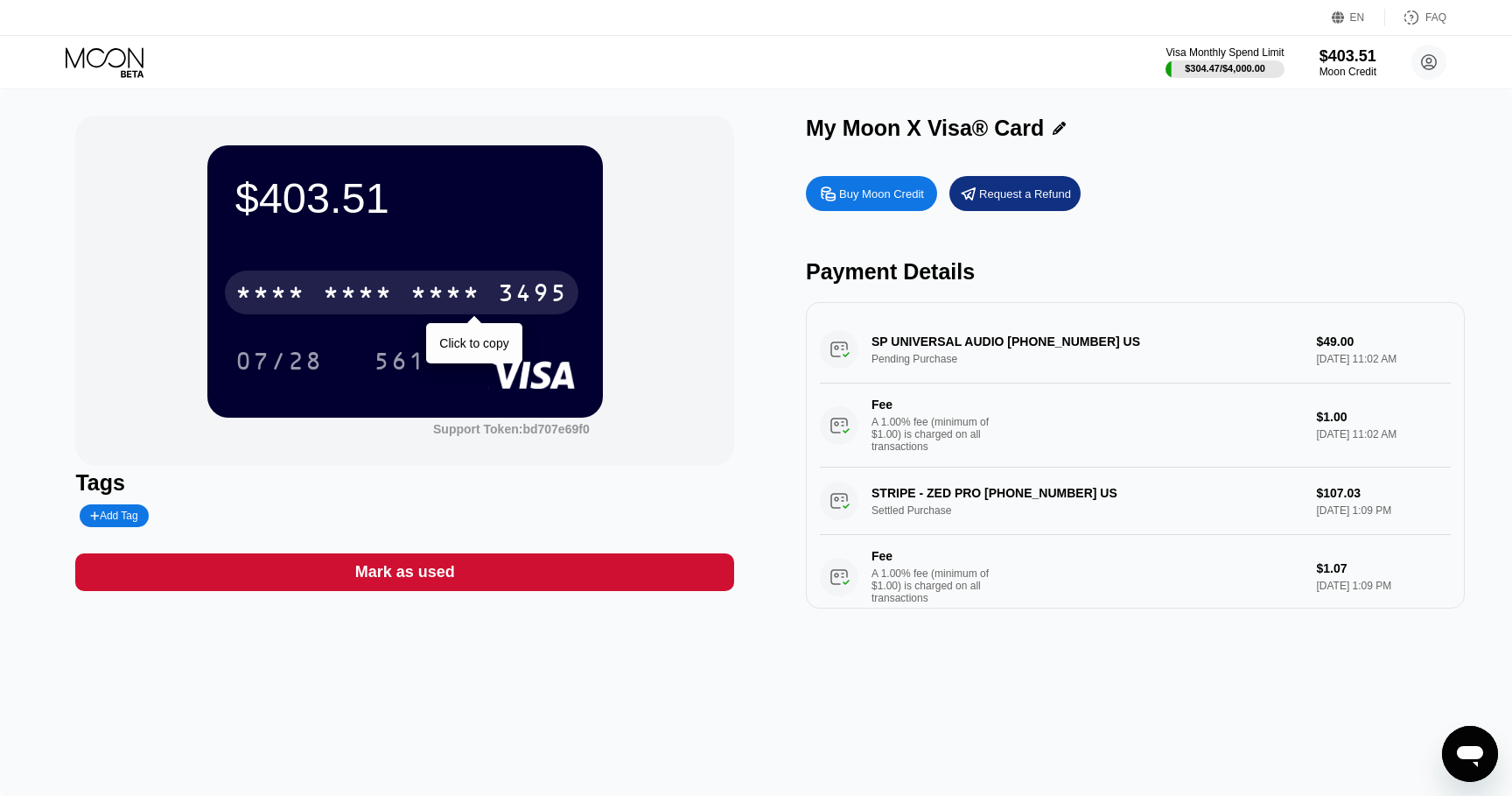
click at [335, 282] on div "* * * *" at bounding box center [358, 295] width 70 height 28
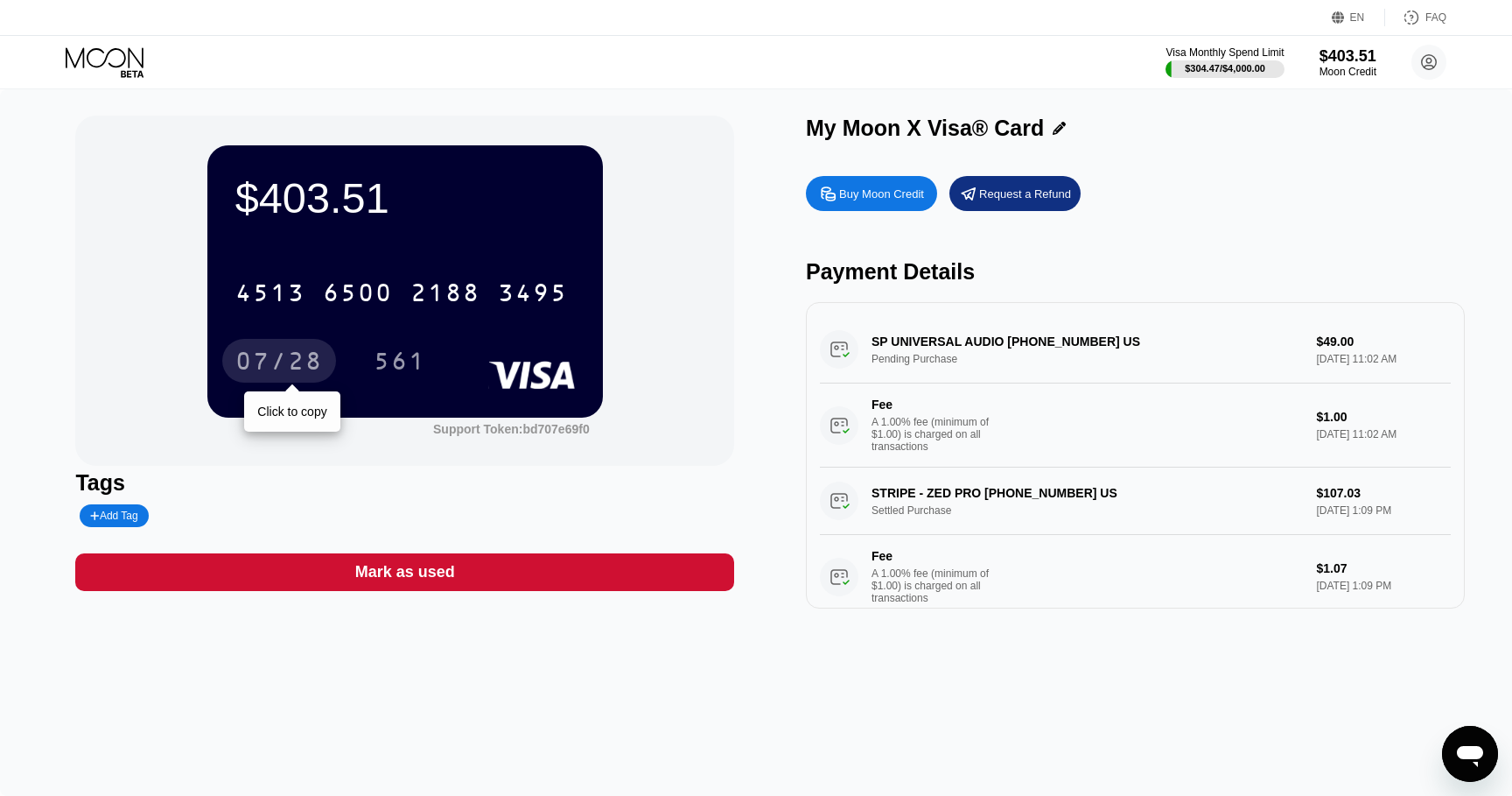
click at [272, 354] on div "07/28" at bounding box center [279, 363] width 87 height 28
click at [1268, 175] on div "Buy Moon Credit Request a Refund Payment Details SP UNIVERSAL AUDIO +1831440117…" at bounding box center [1134, 388] width 659 height 441
